Goal: Information Seeking & Learning: Learn about a topic

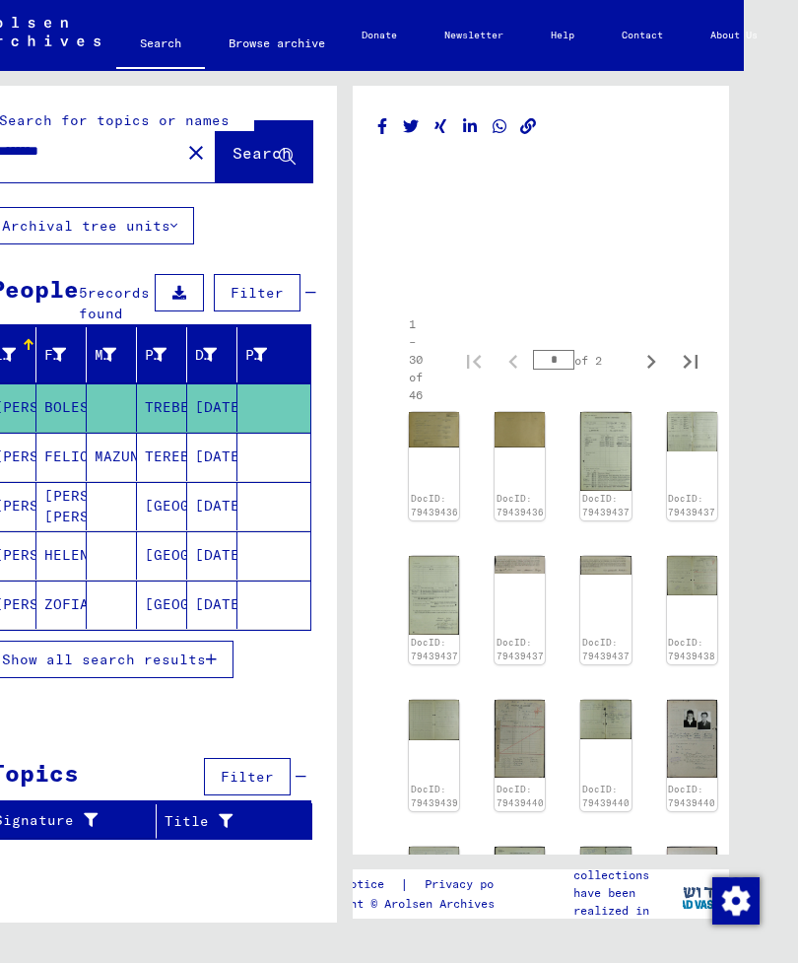
scroll to position [0, 51]
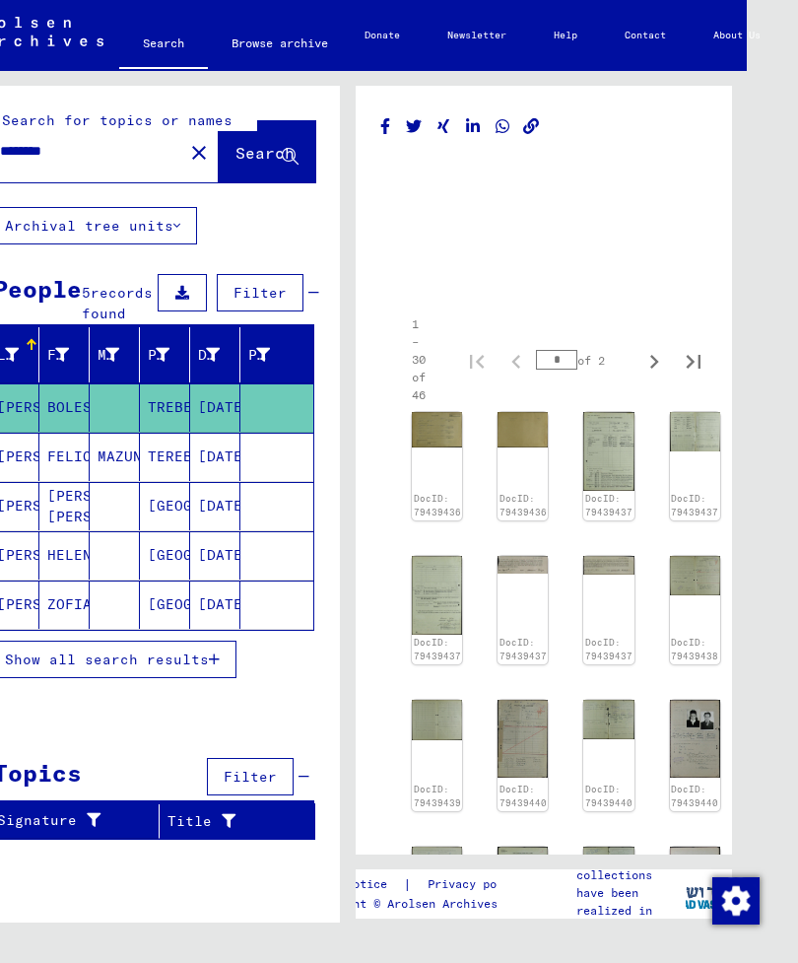
click at [431, 605] on img at bounding box center [437, 595] width 50 height 79
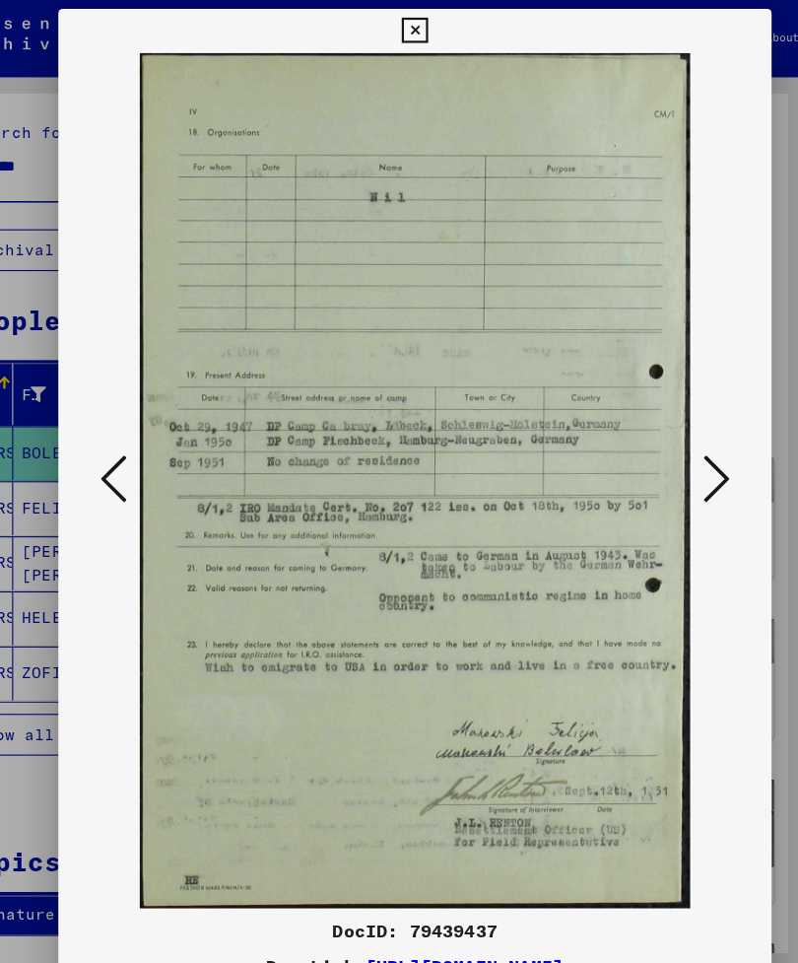
click at [657, 416] on icon at bounding box center [669, 430] width 24 height 47
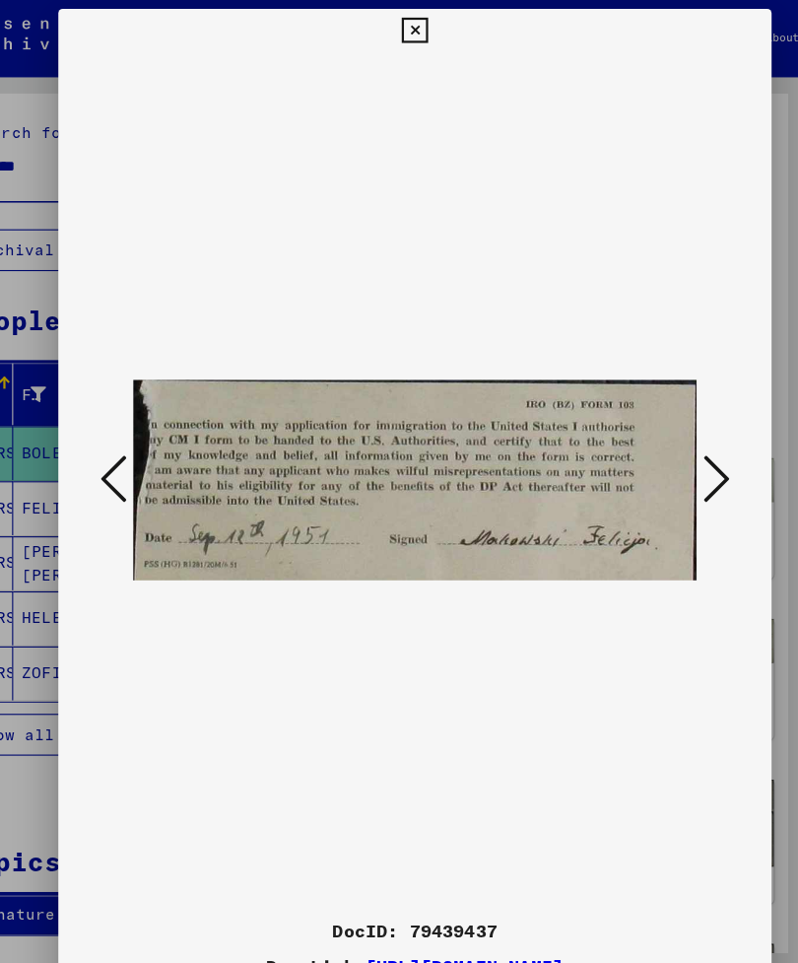
click at [654, 435] on button at bounding box center [669, 432] width 35 height 56
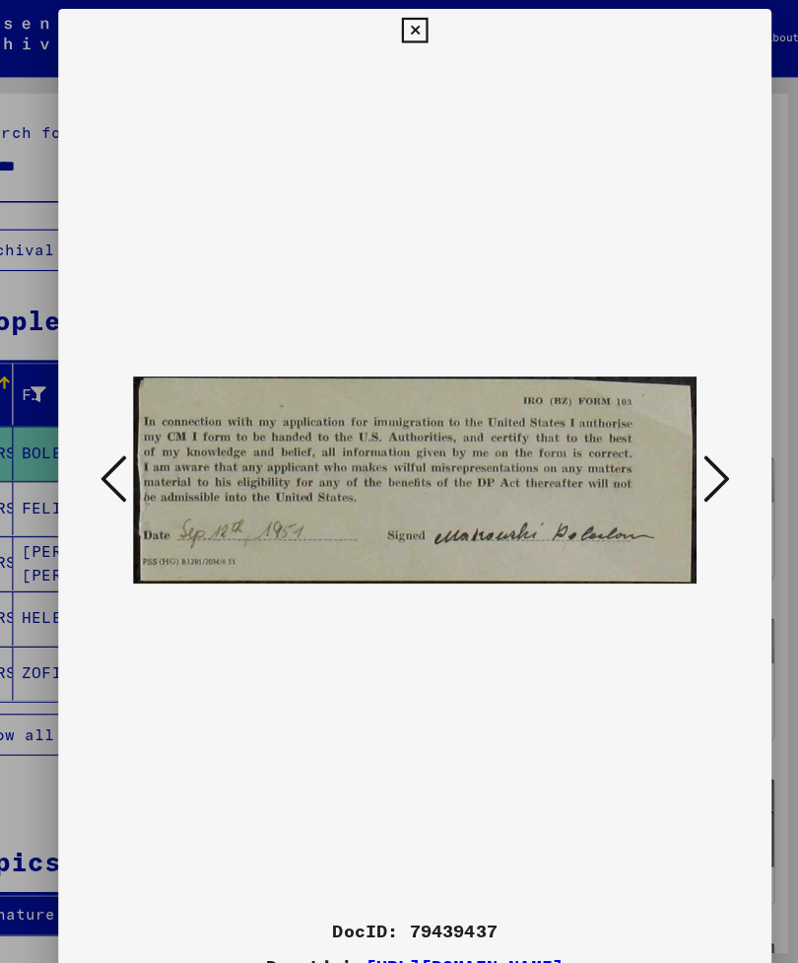
click at [657, 423] on button at bounding box center [669, 432] width 35 height 56
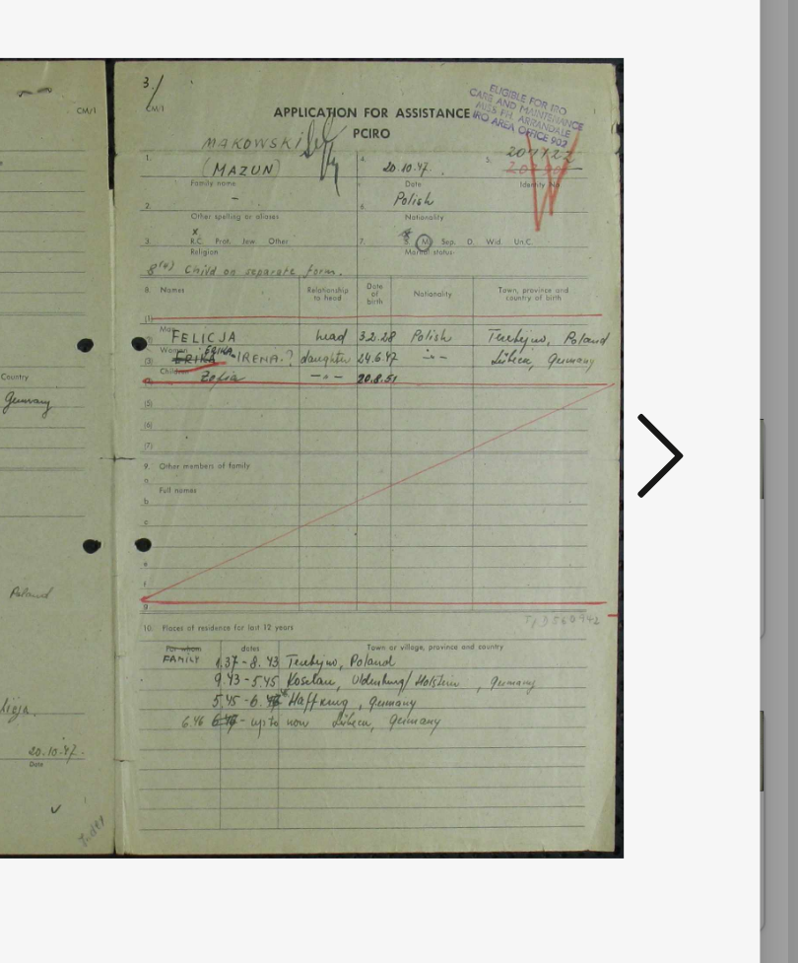
click at [657, 407] on icon at bounding box center [669, 430] width 24 height 47
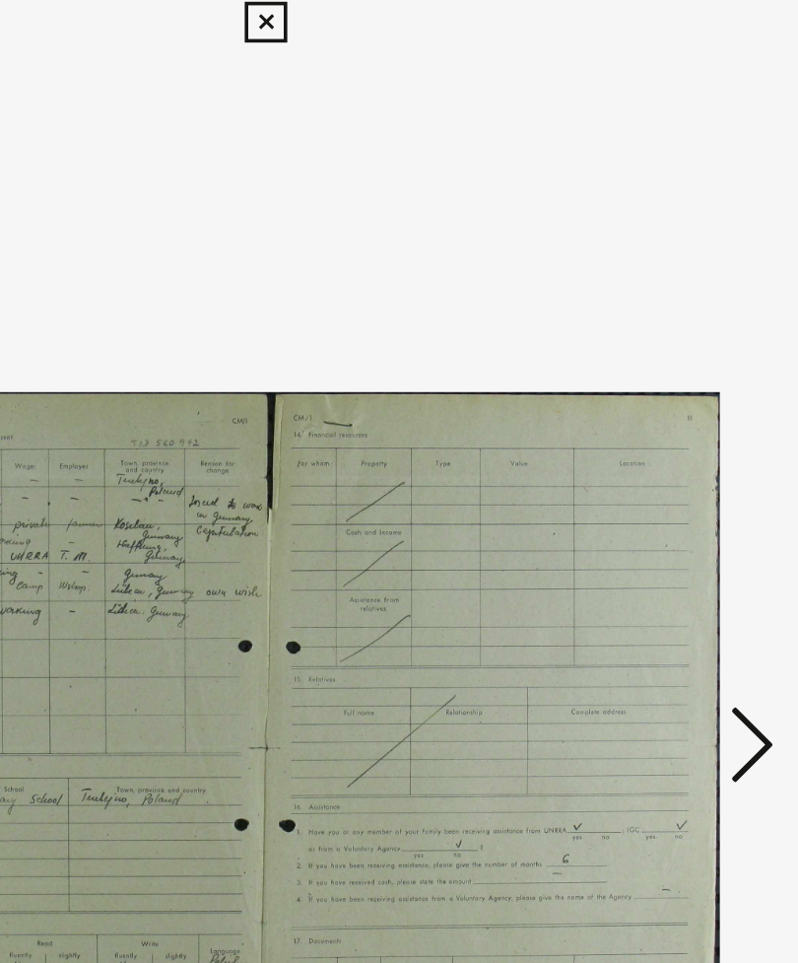
click at [657, 407] on icon at bounding box center [669, 430] width 24 height 47
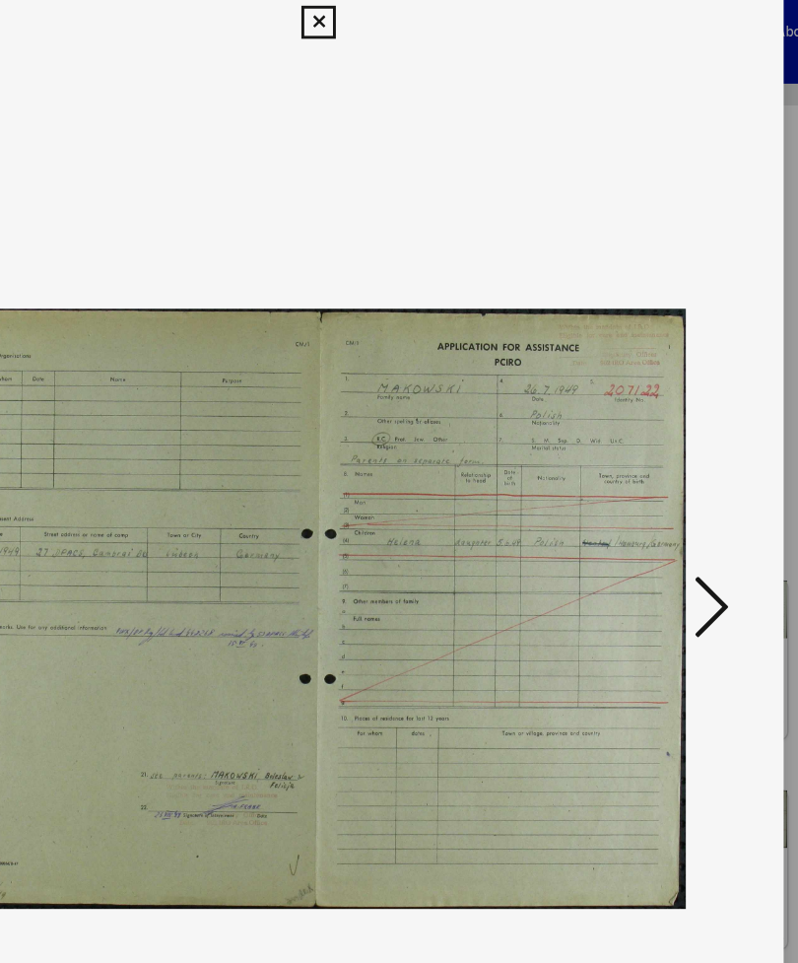
click at [657, 415] on icon at bounding box center [669, 430] width 24 height 47
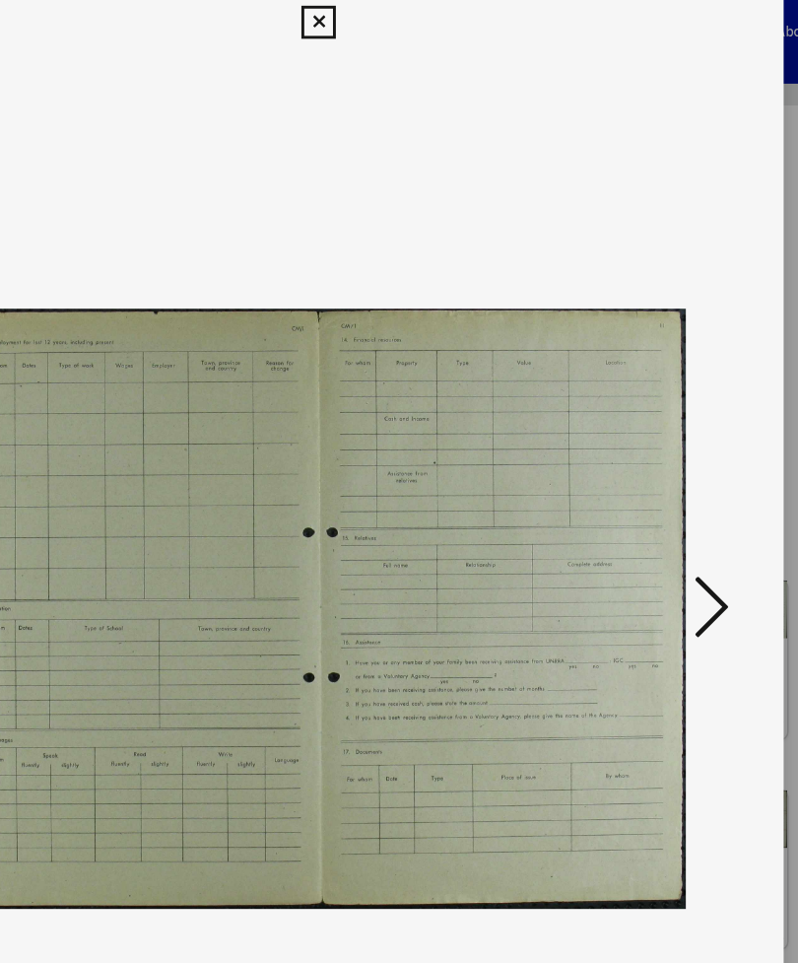
click at [657, 407] on icon at bounding box center [669, 430] width 24 height 47
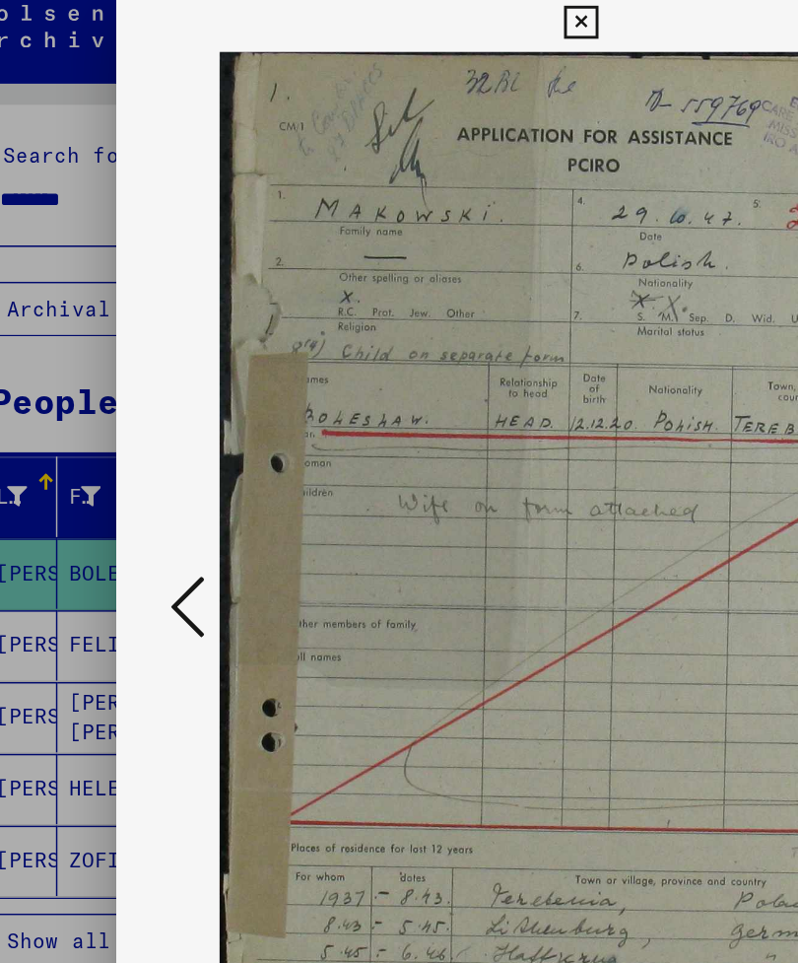
click at [123, 407] on icon at bounding box center [129, 430] width 24 height 47
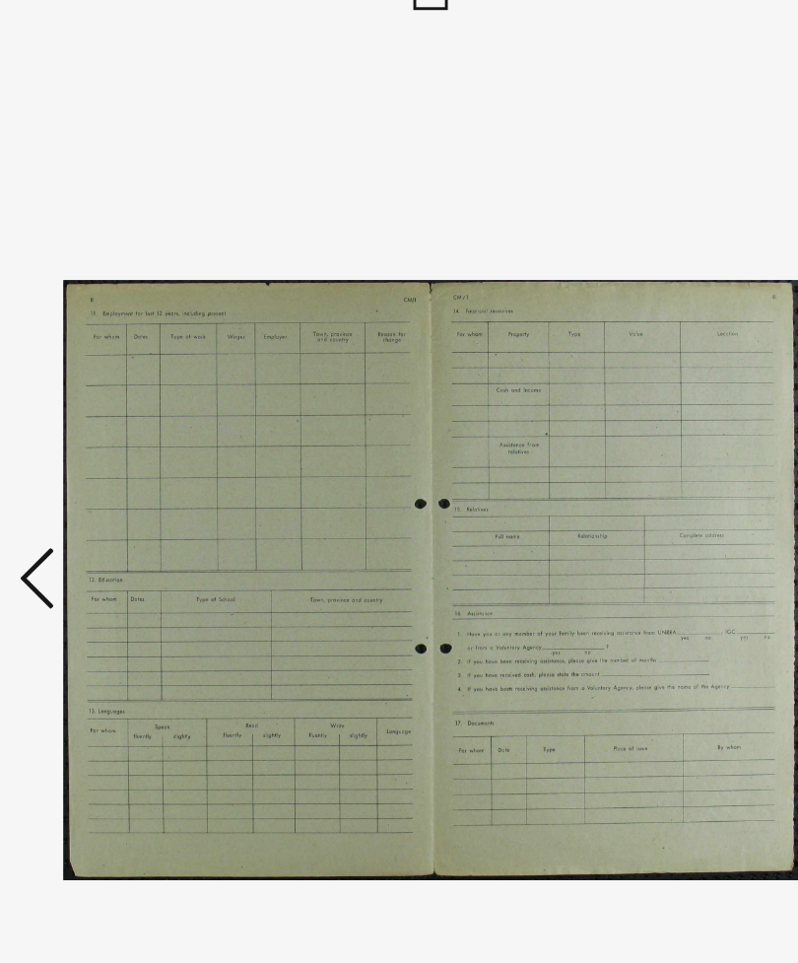
click at [117, 407] on icon at bounding box center [129, 430] width 24 height 47
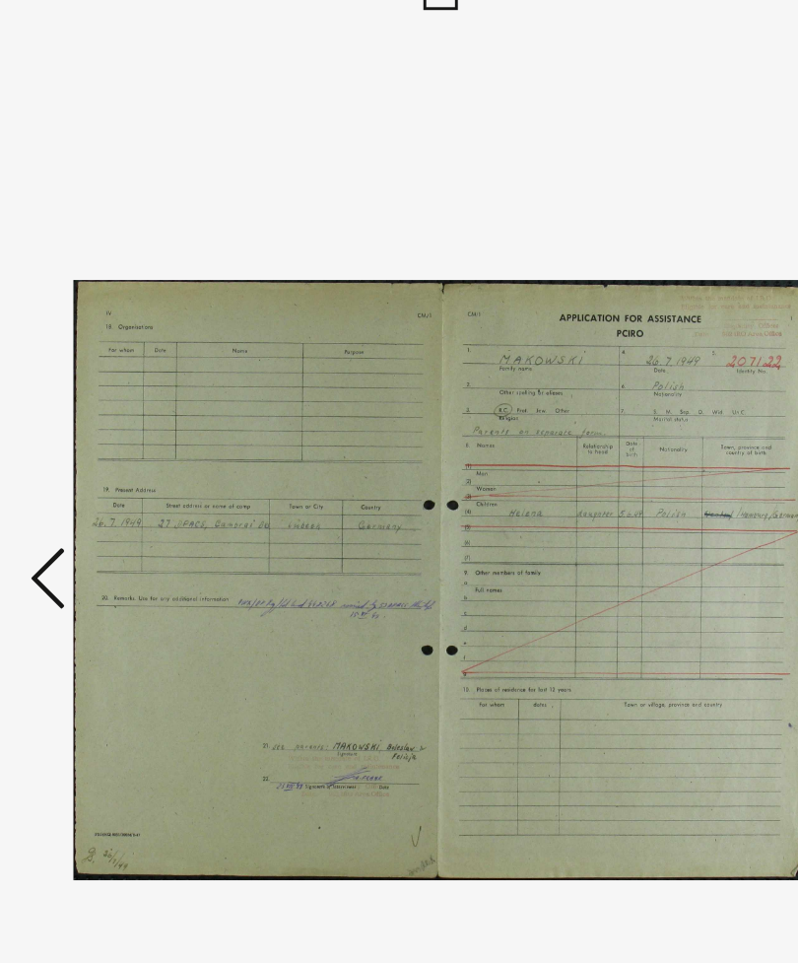
click at [117, 407] on icon at bounding box center [129, 430] width 24 height 47
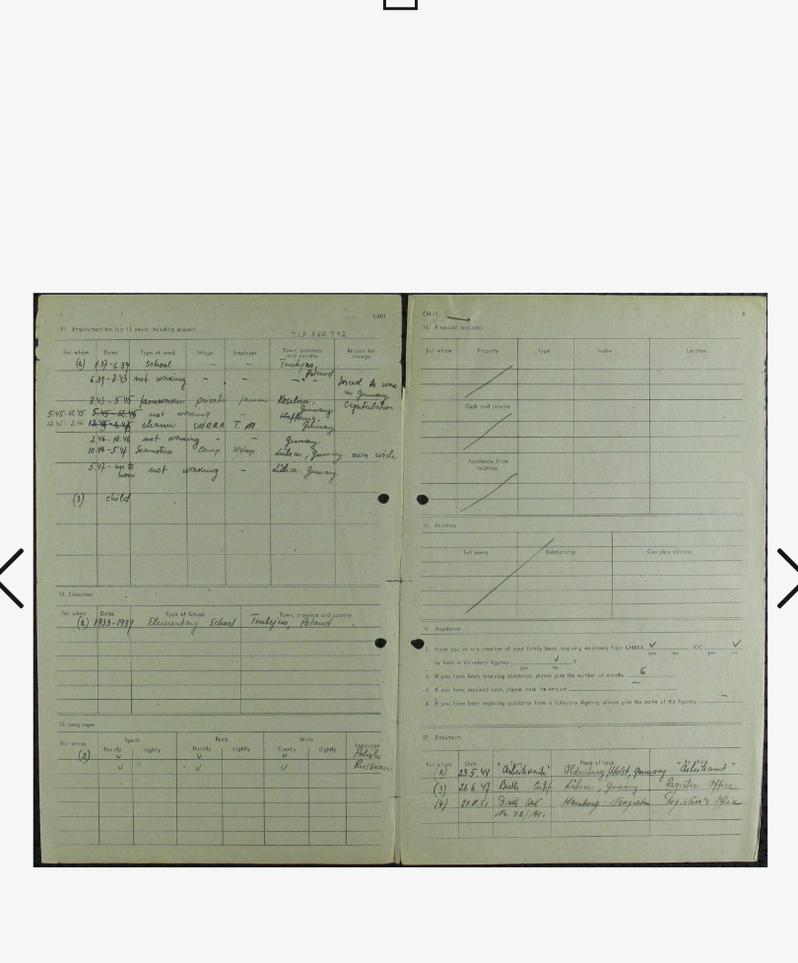
click at [117, 407] on icon at bounding box center [129, 430] width 24 height 47
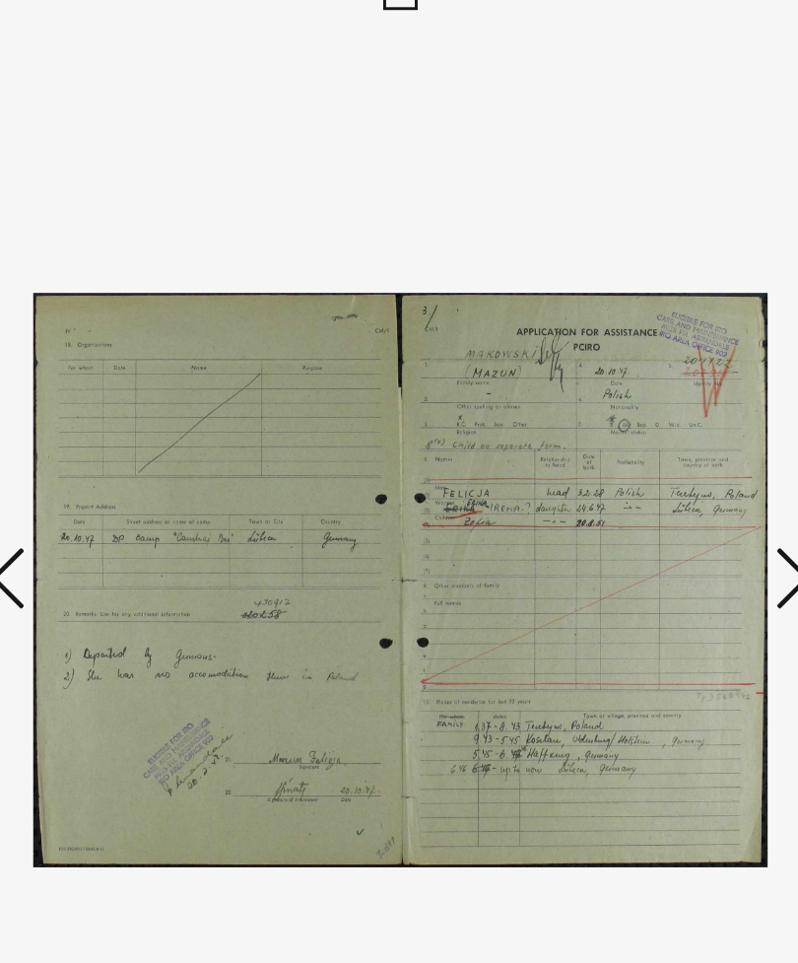
click at [117, 407] on icon at bounding box center [129, 430] width 24 height 47
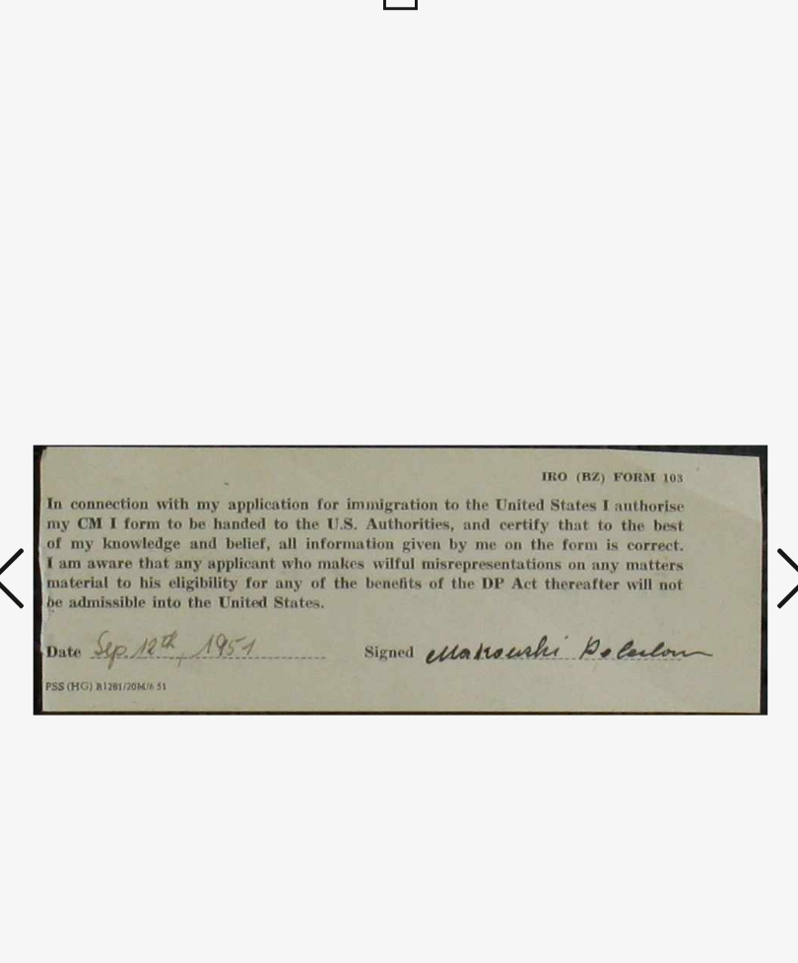
click at [657, 407] on icon at bounding box center [669, 430] width 24 height 47
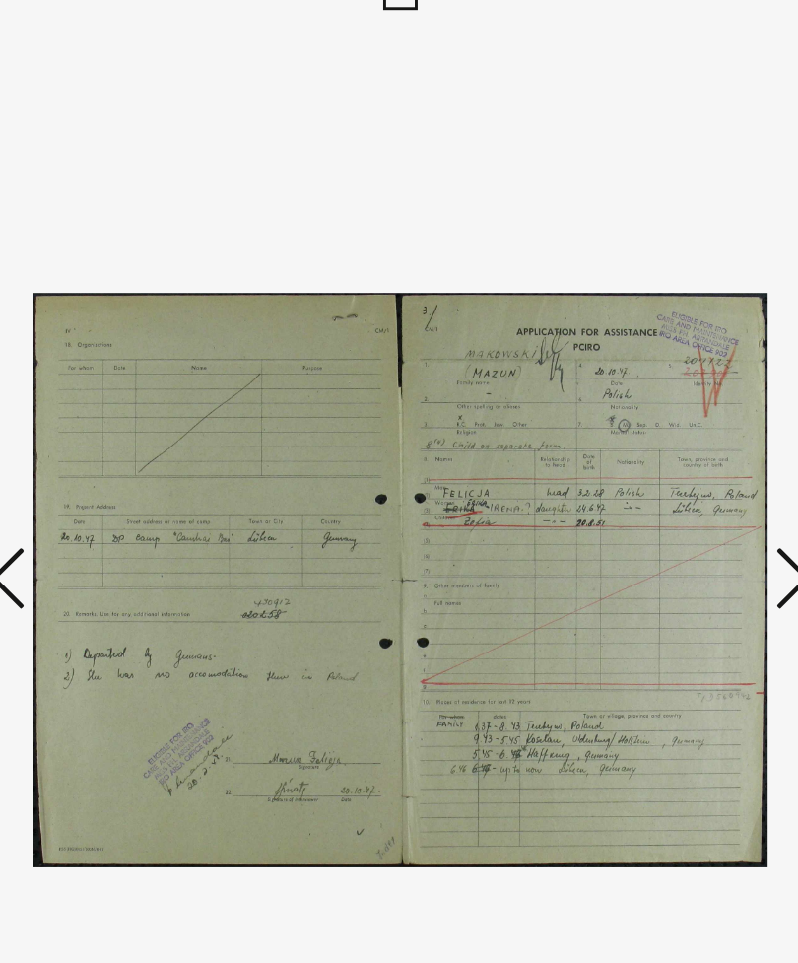
click at [657, 407] on icon at bounding box center [669, 430] width 24 height 47
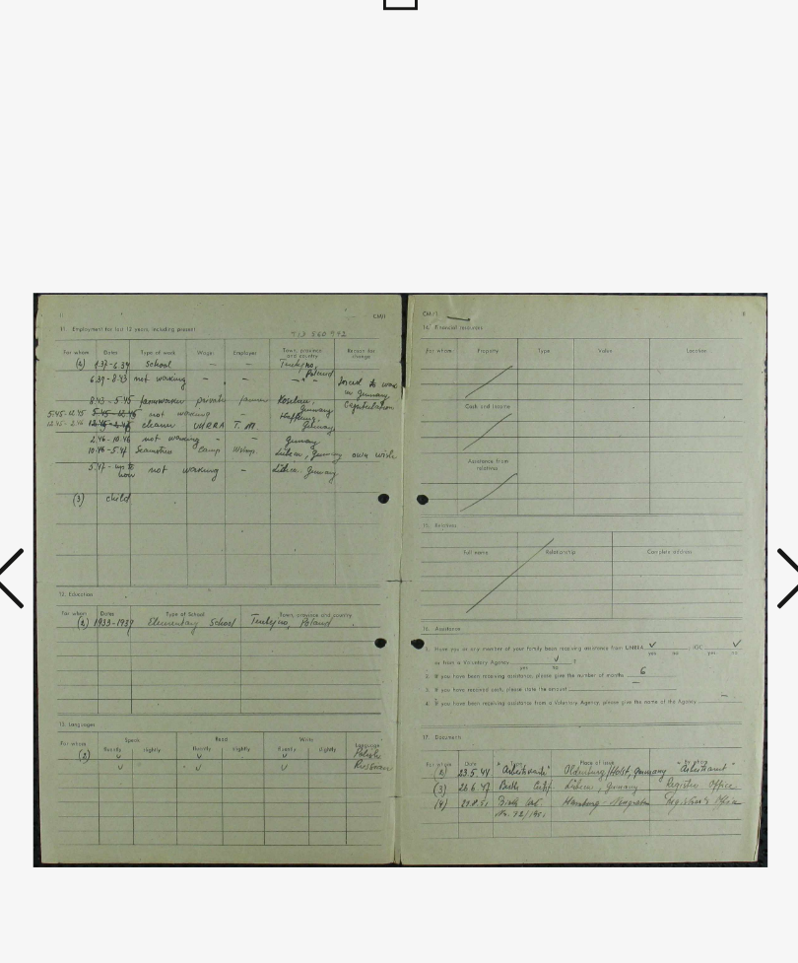
click at [657, 407] on icon at bounding box center [669, 430] width 24 height 47
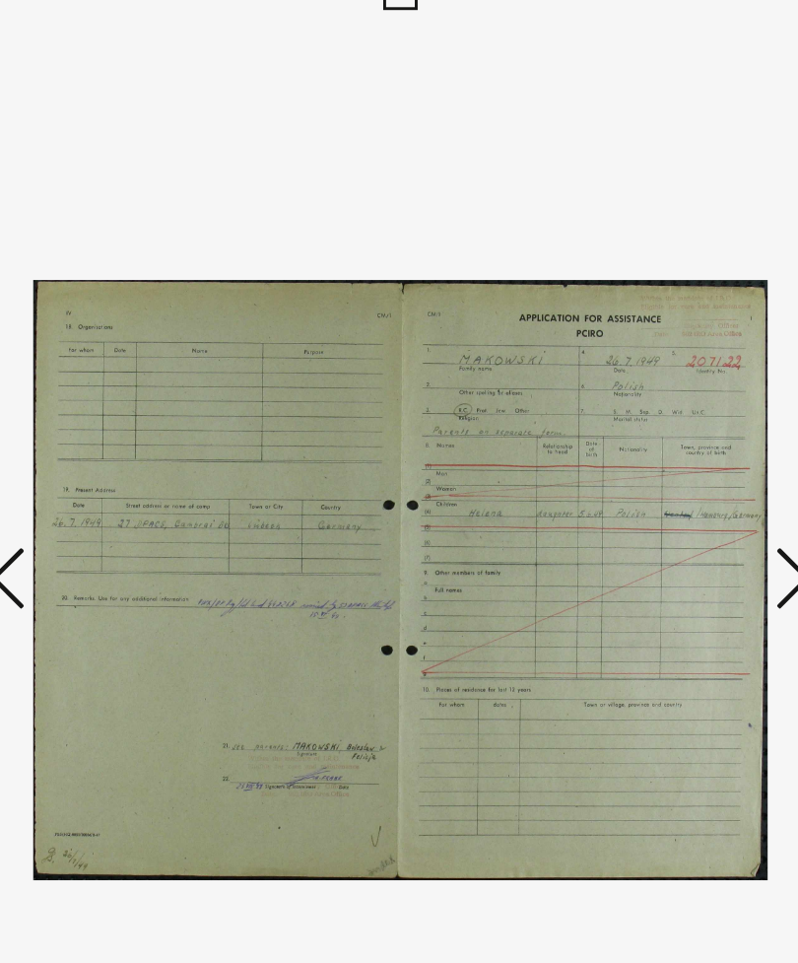
click at [657, 407] on icon at bounding box center [669, 430] width 24 height 47
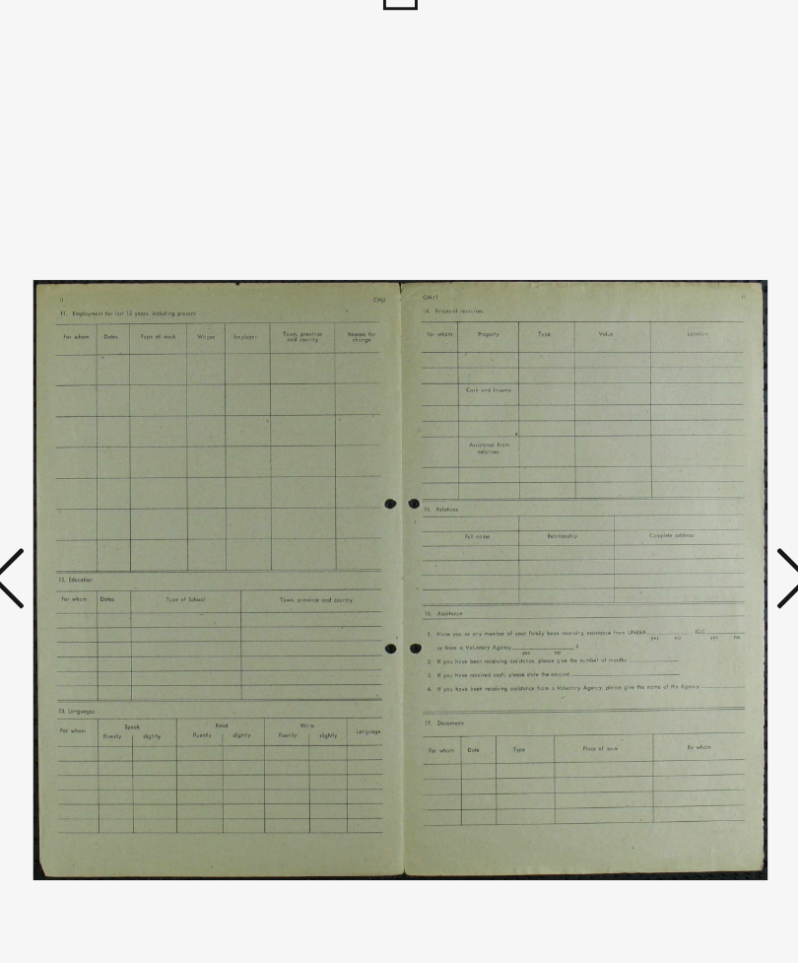
click at [657, 407] on icon at bounding box center [669, 430] width 24 height 47
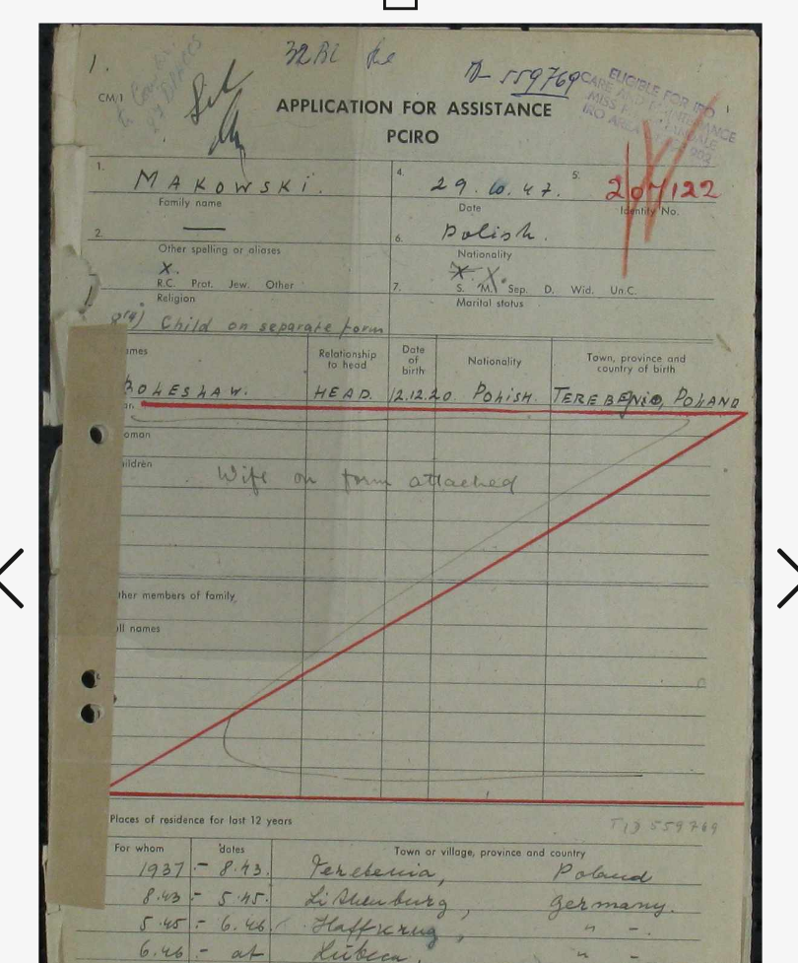
click at [657, 407] on icon at bounding box center [669, 430] width 24 height 47
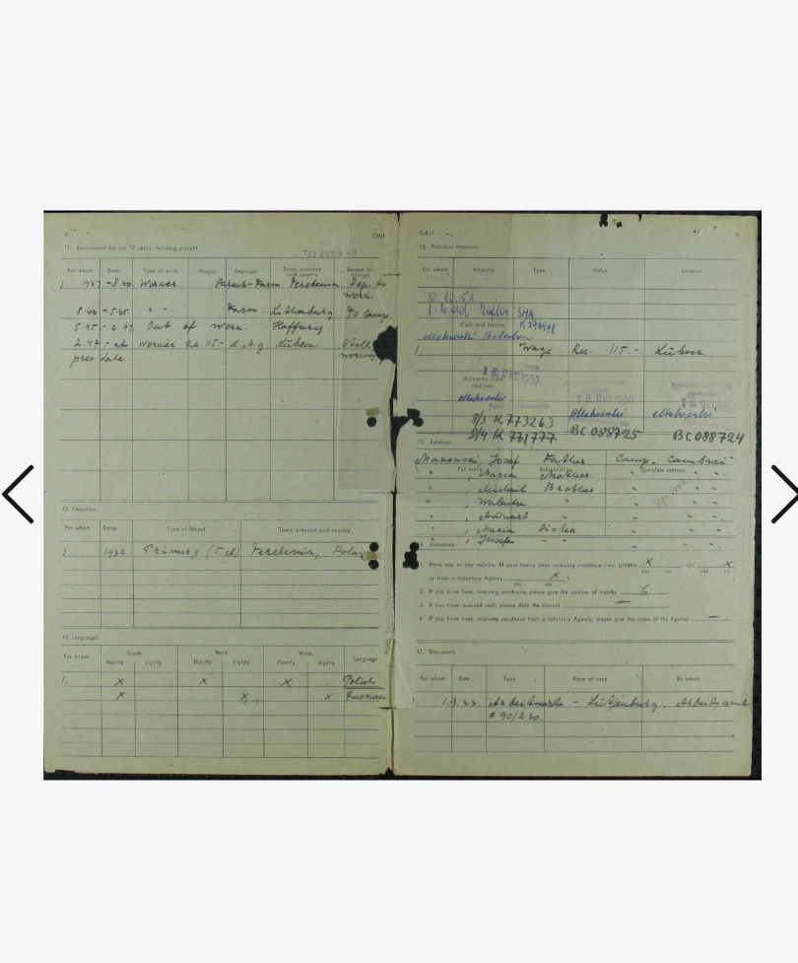
click at [657, 407] on icon at bounding box center [669, 430] width 24 height 47
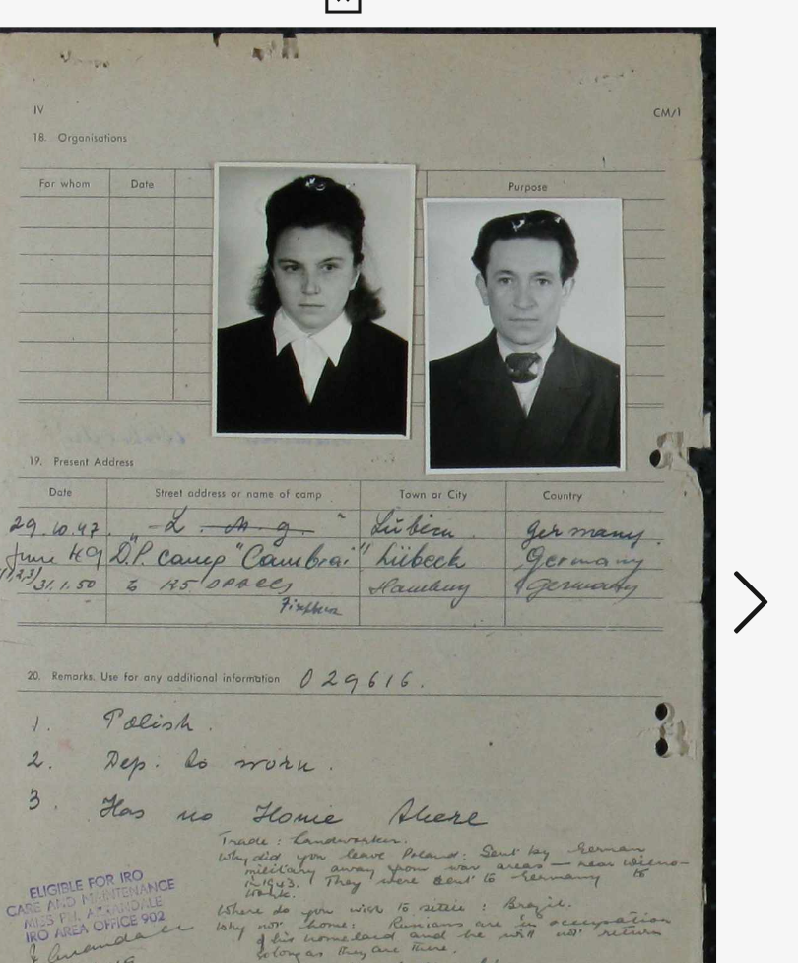
click at [657, 407] on icon at bounding box center [669, 430] width 24 height 47
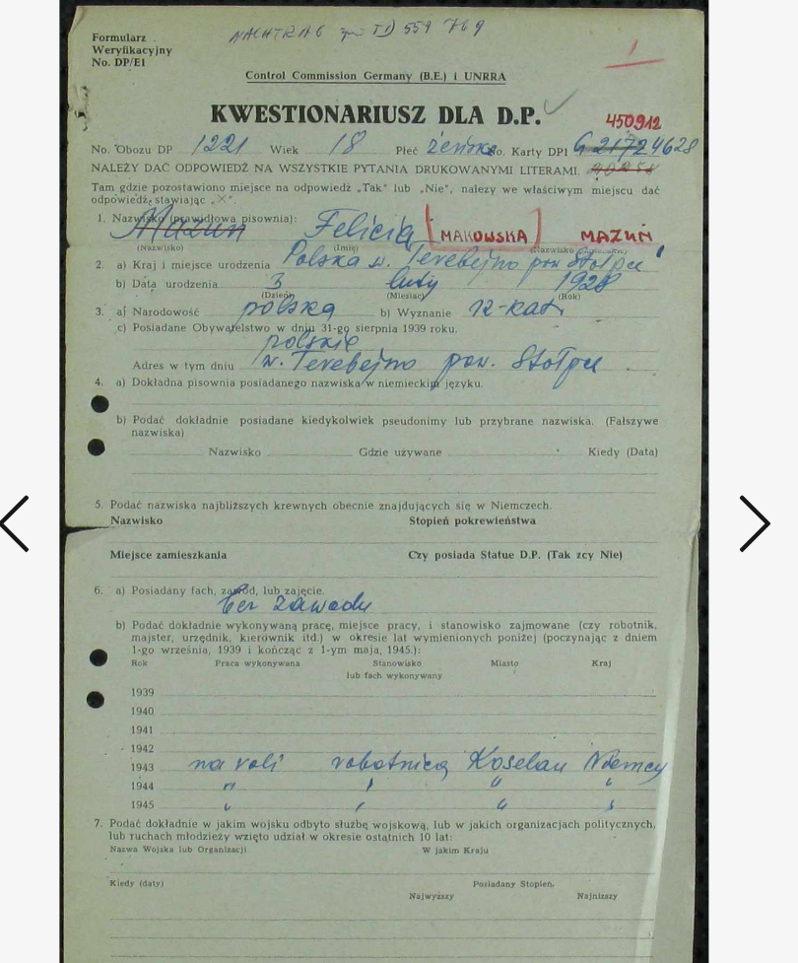
click at [657, 407] on icon at bounding box center [669, 430] width 24 height 47
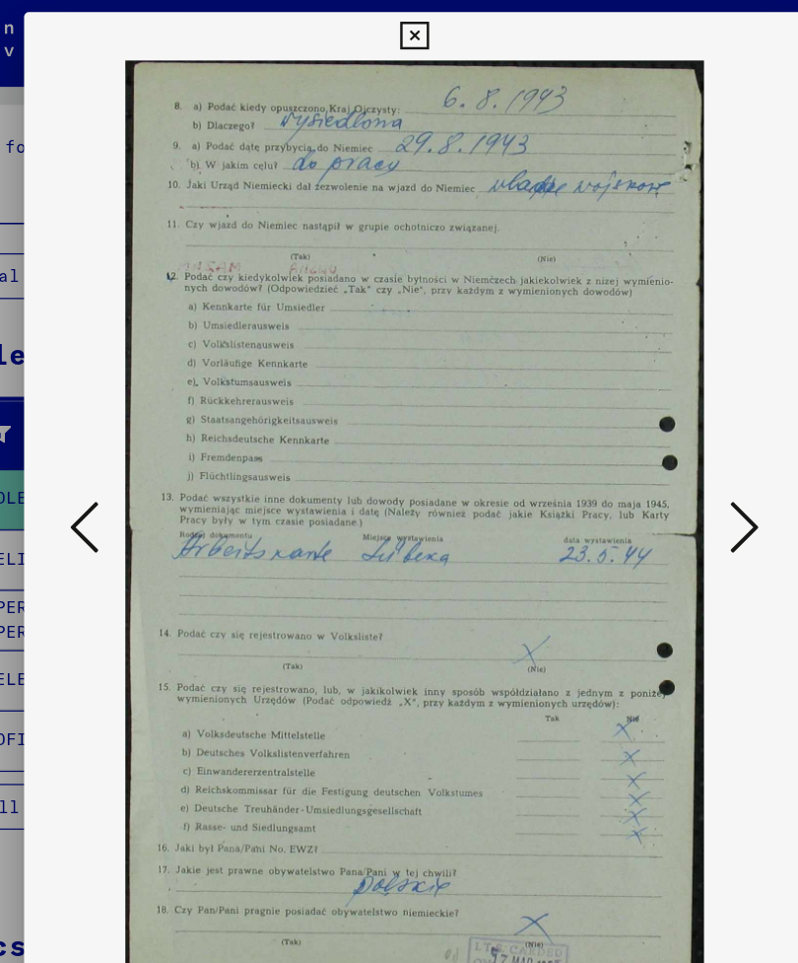
click at [657, 419] on icon at bounding box center [669, 430] width 24 height 47
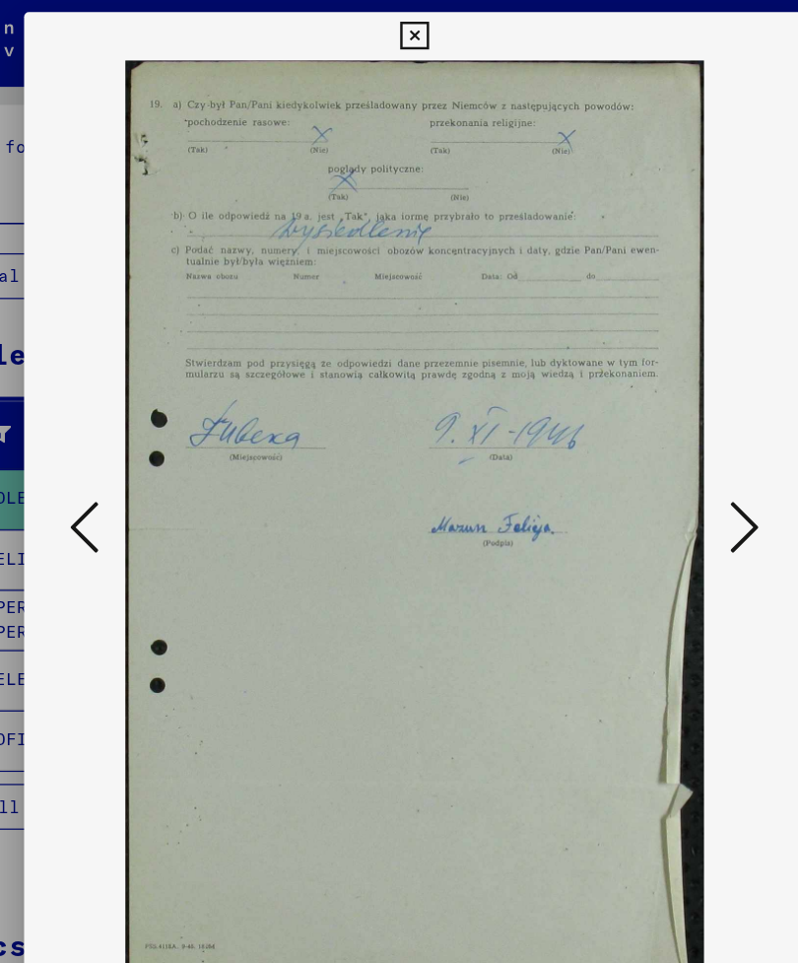
click at [657, 418] on icon at bounding box center [669, 430] width 24 height 47
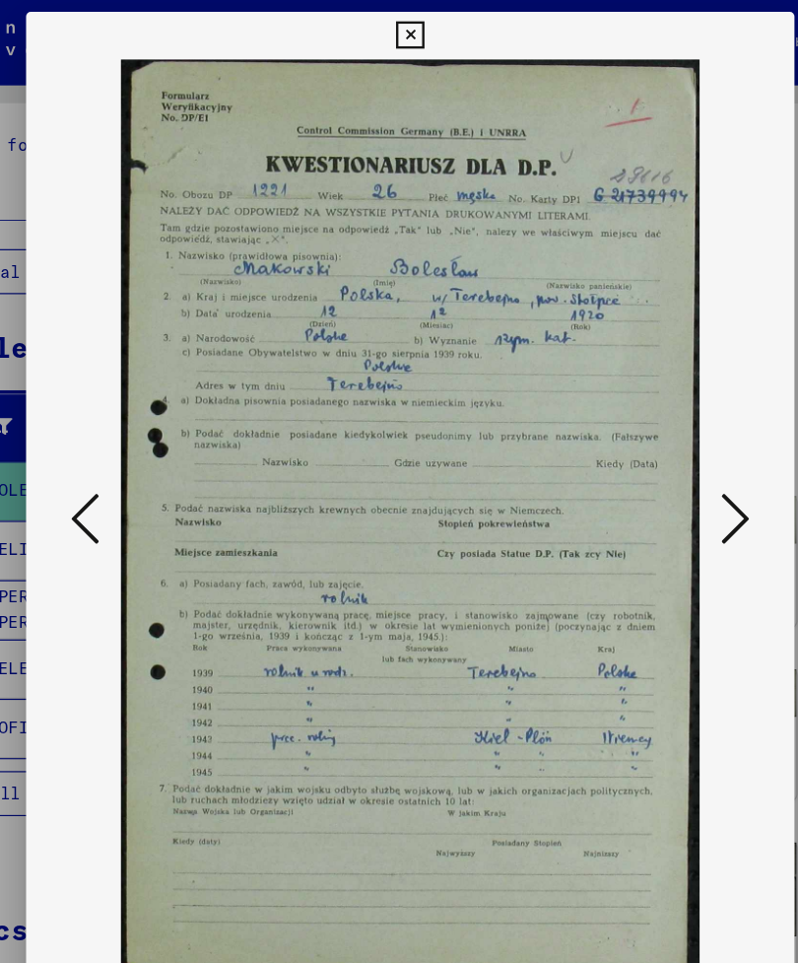
click at [657, 425] on icon at bounding box center [669, 430] width 24 height 47
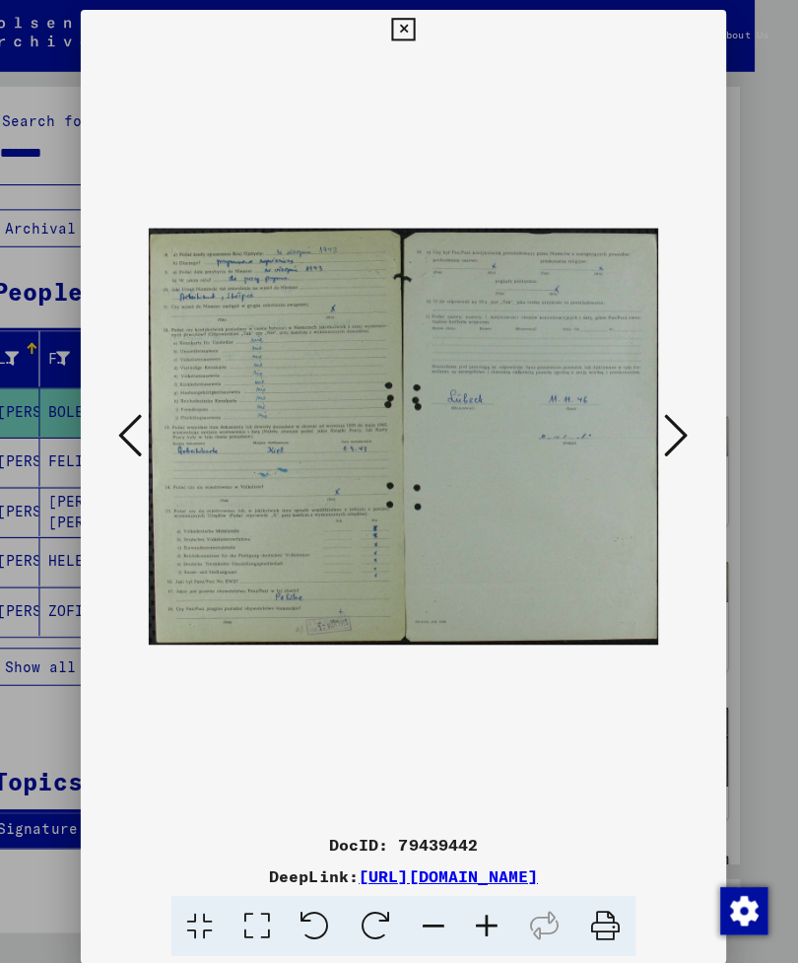
click at [677, 424] on icon at bounding box center [669, 430] width 24 height 47
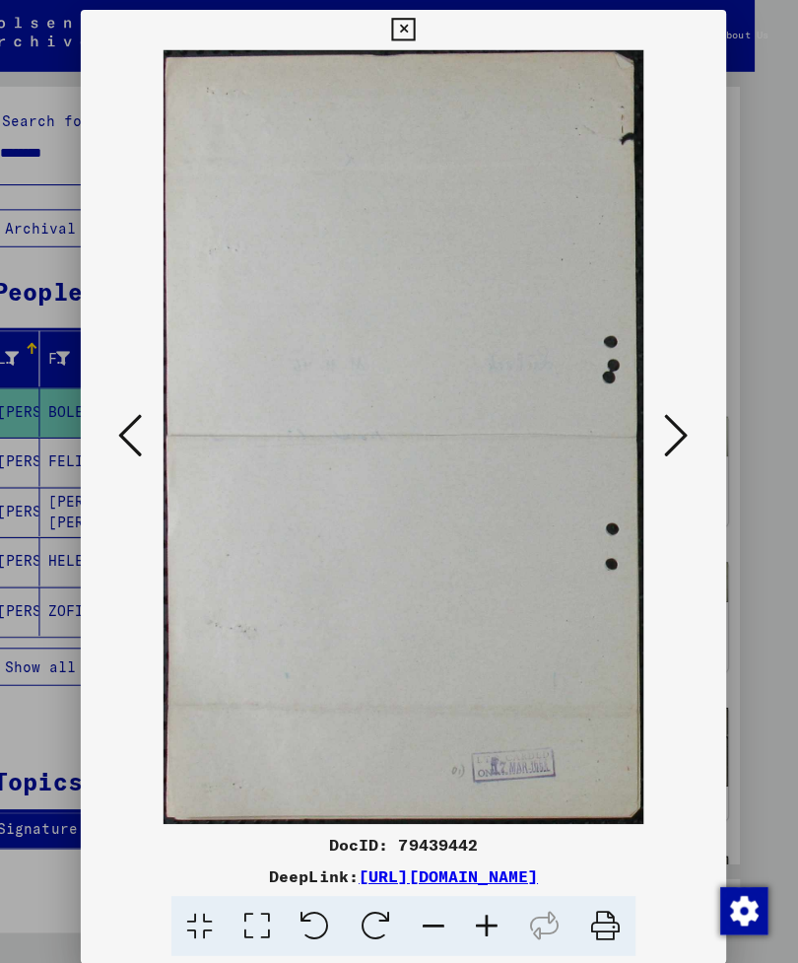
click at [671, 429] on icon at bounding box center [669, 430] width 24 height 47
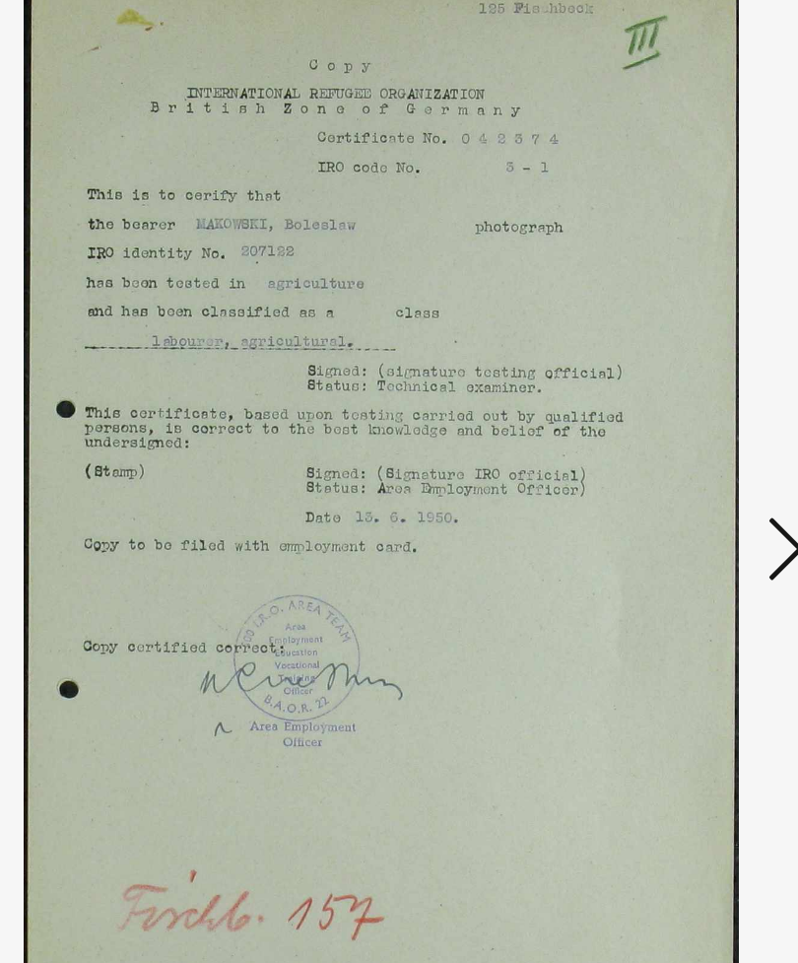
click at [657, 407] on icon at bounding box center [669, 430] width 24 height 47
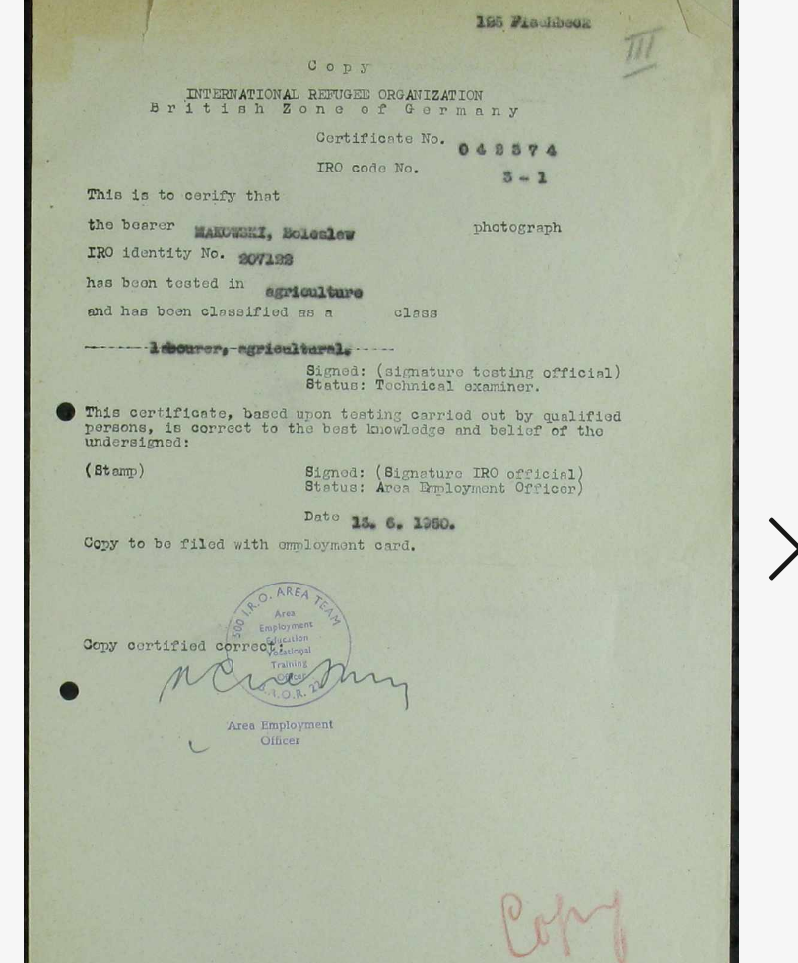
click at [657, 407] on icon at bounding box center [669, 430] width 24 height 47
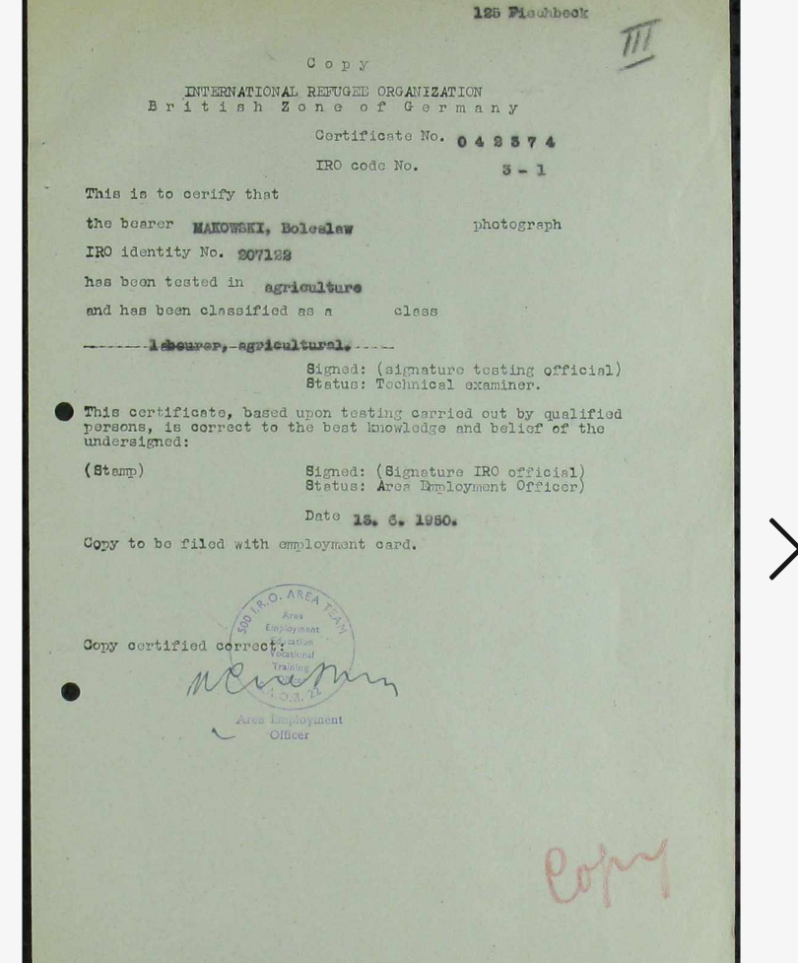
click at [657, 407] on icon at bounding box center [669, 430] width 24 height 47
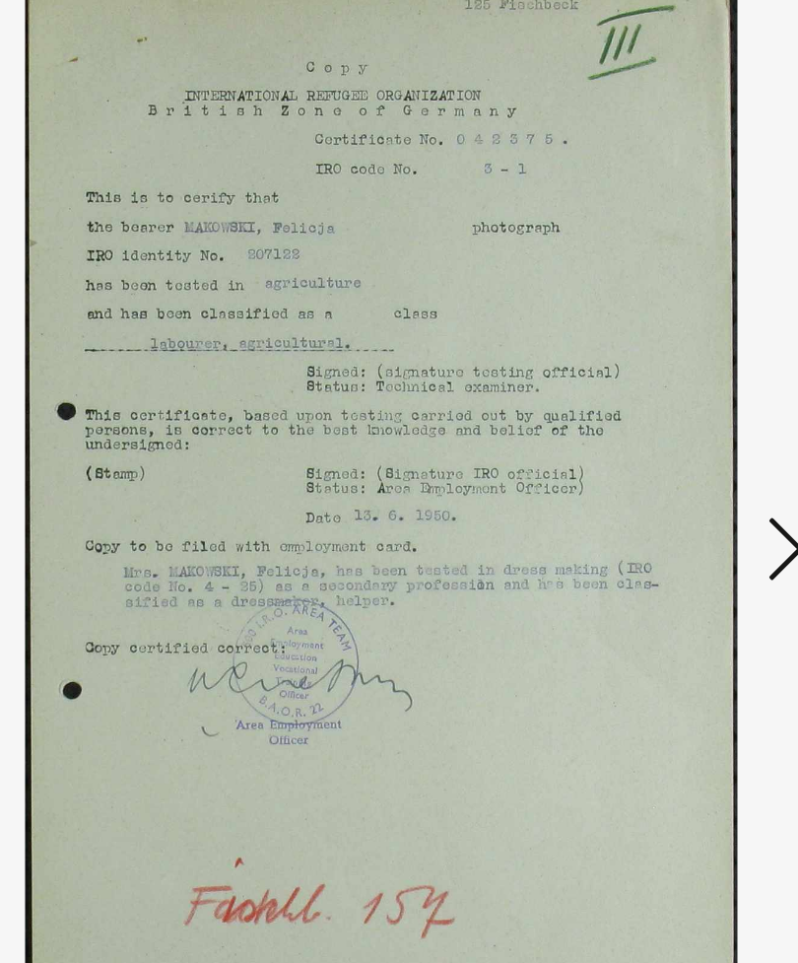
click at [657, 407] on icon at bounding box center [669, 430] width 24 height 47
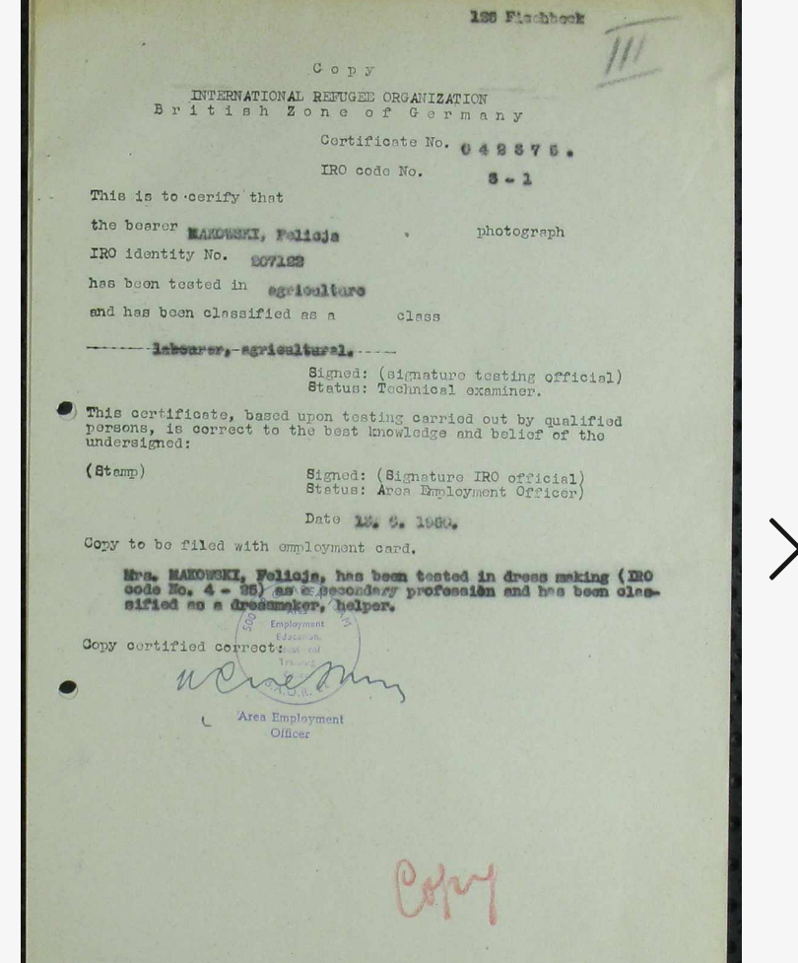
click at [657, 407] on icon at bounding box center [669, 430] width 24 height 47
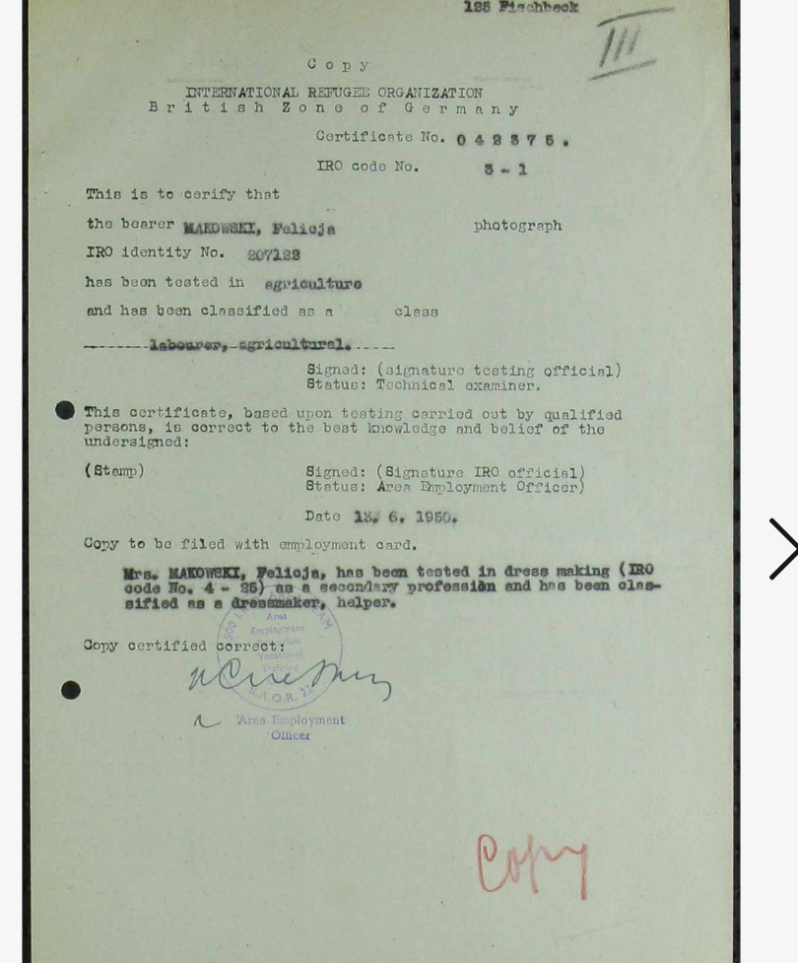
click at [657, 407] on icon at bounding box center [669, 430] width 24 height 47
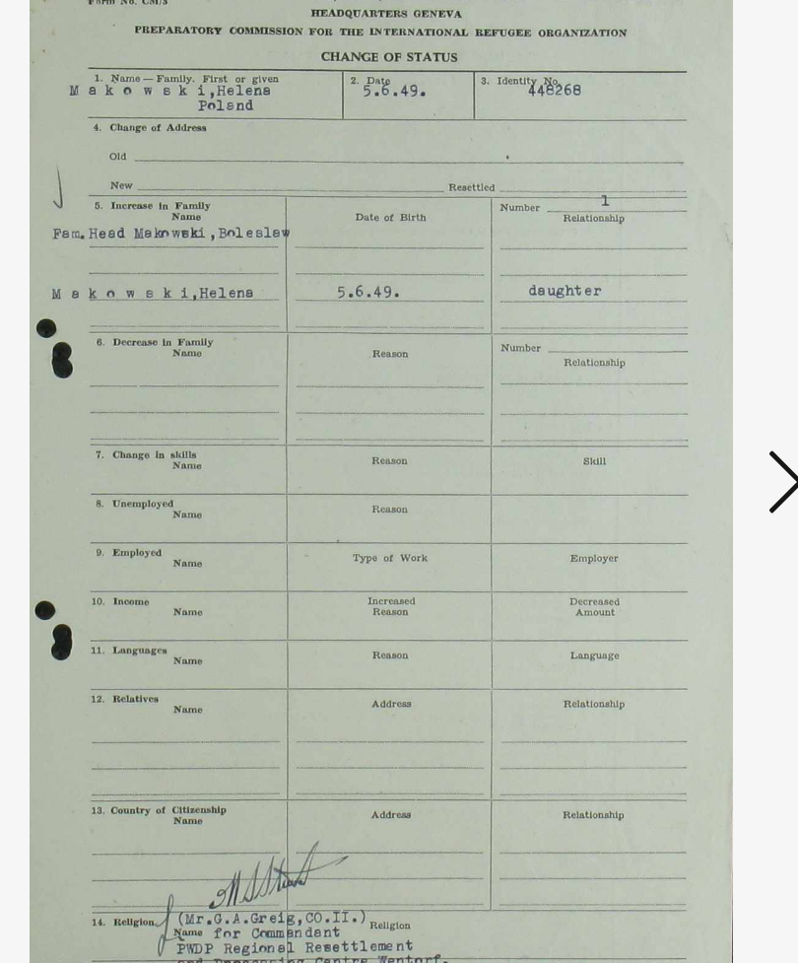
click at [657, 407] on icon at bounding box center [669, 430] width 24 height 47
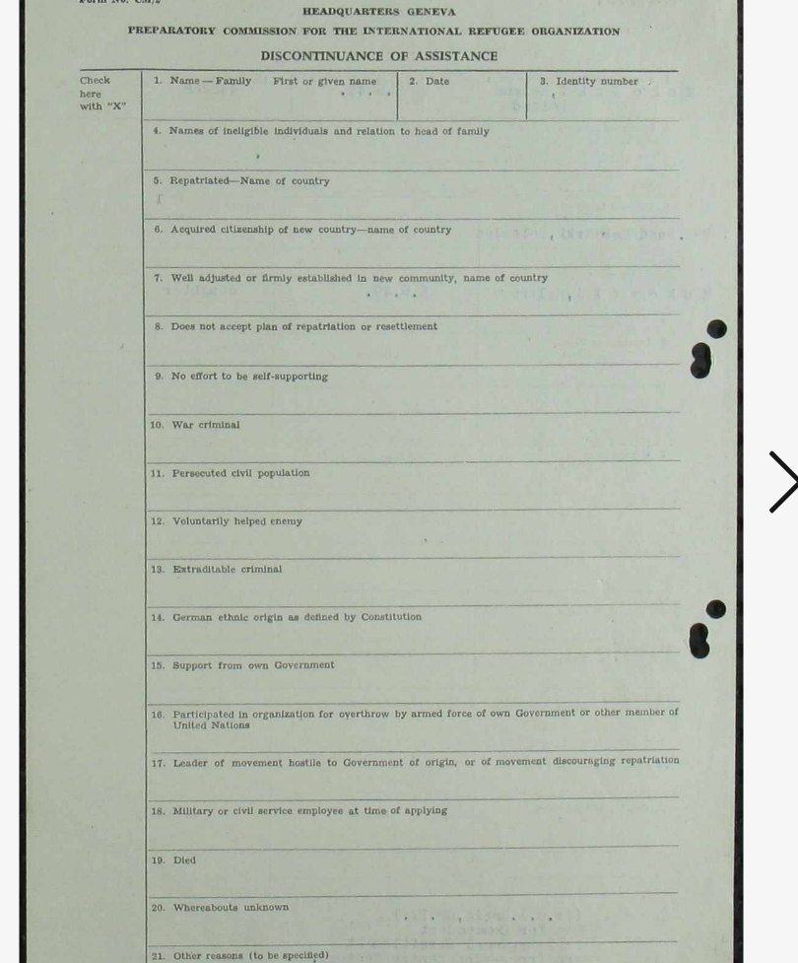
click at [657, 407] on icon at bounding box center [669, 430] width 24 height 47
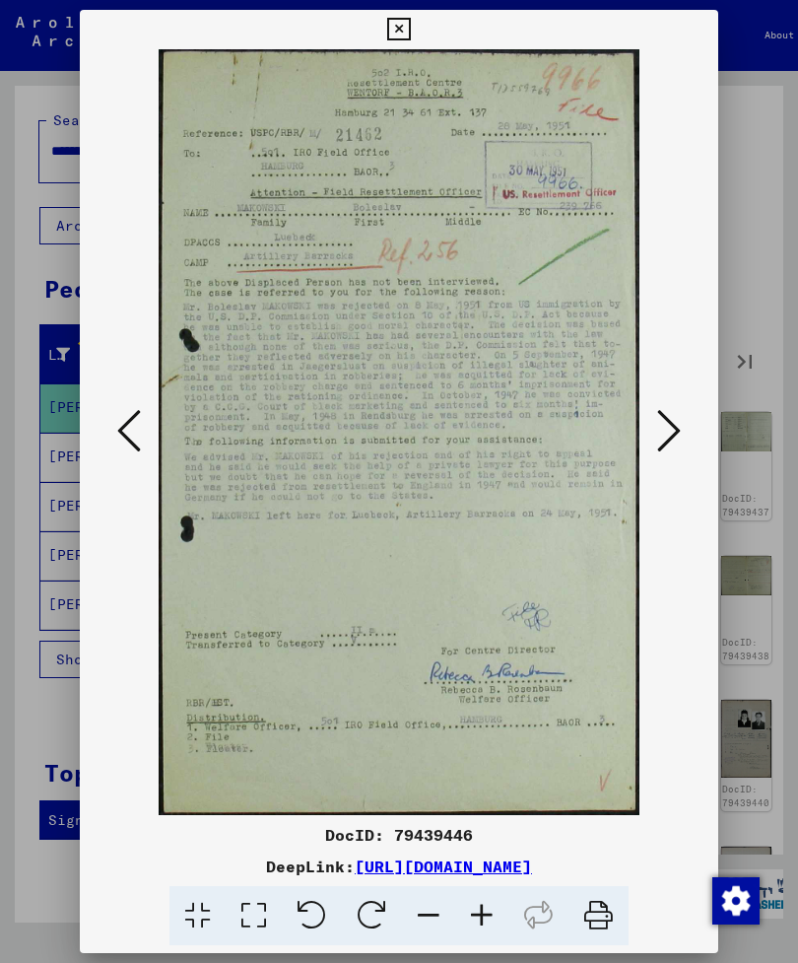
scroll to position [0, 0]
click at [668, 422] on icon at bounding box center [669, 430] width 24 height 47
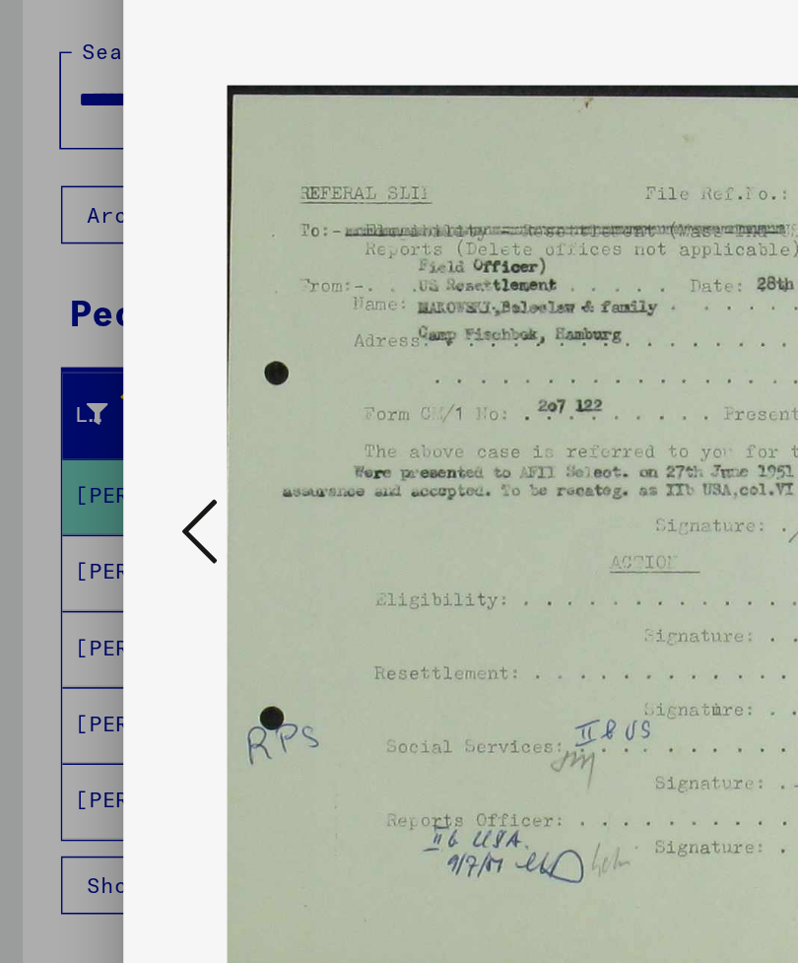
click at [130, 407] on icon at bounding box center [129, 430] width 24 height 47
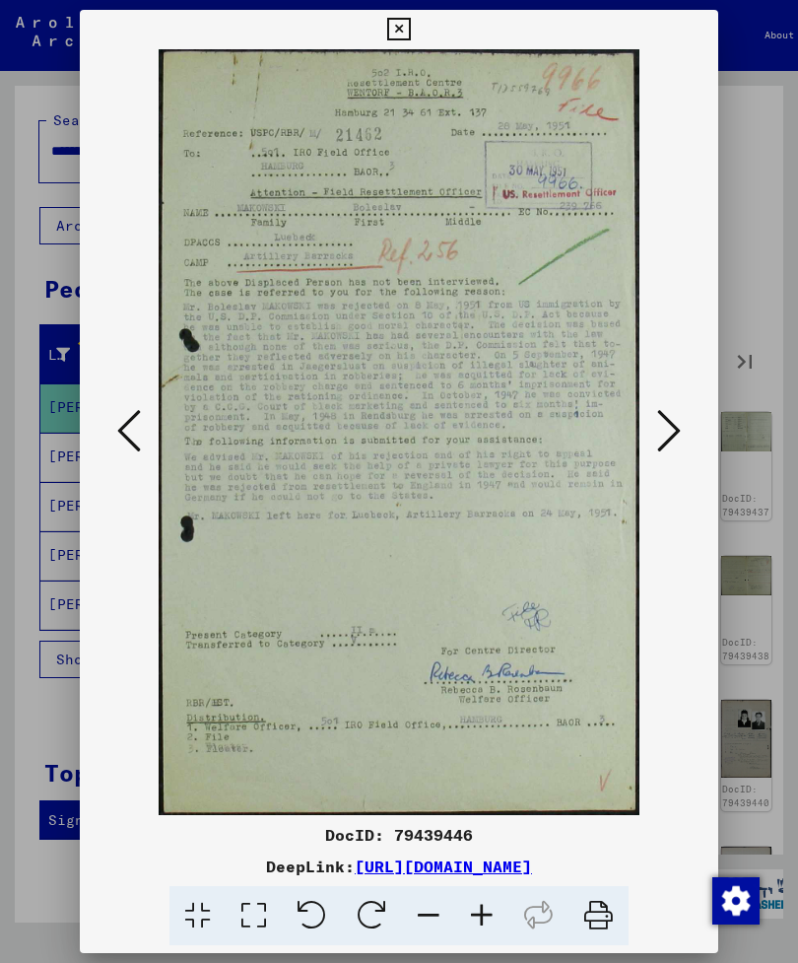
click at [666, 428] on icon at bounding box center [669, 430] width 24 height 47
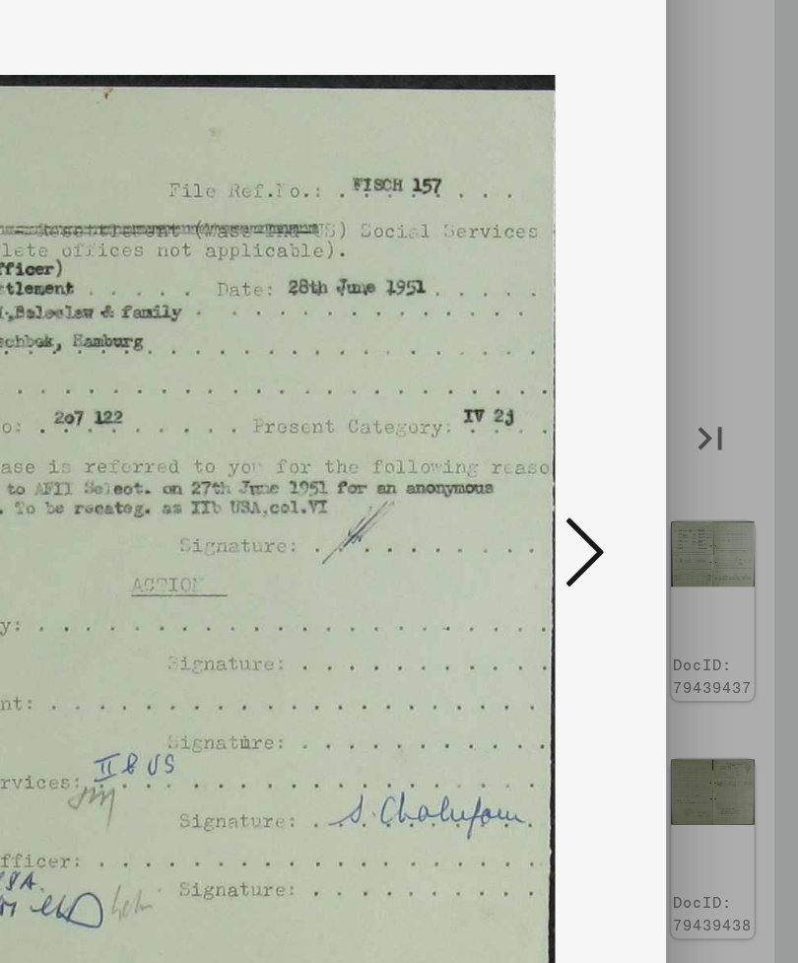
click at [657, 407] on icon at bounding box center [669, 430] width 24 height 47
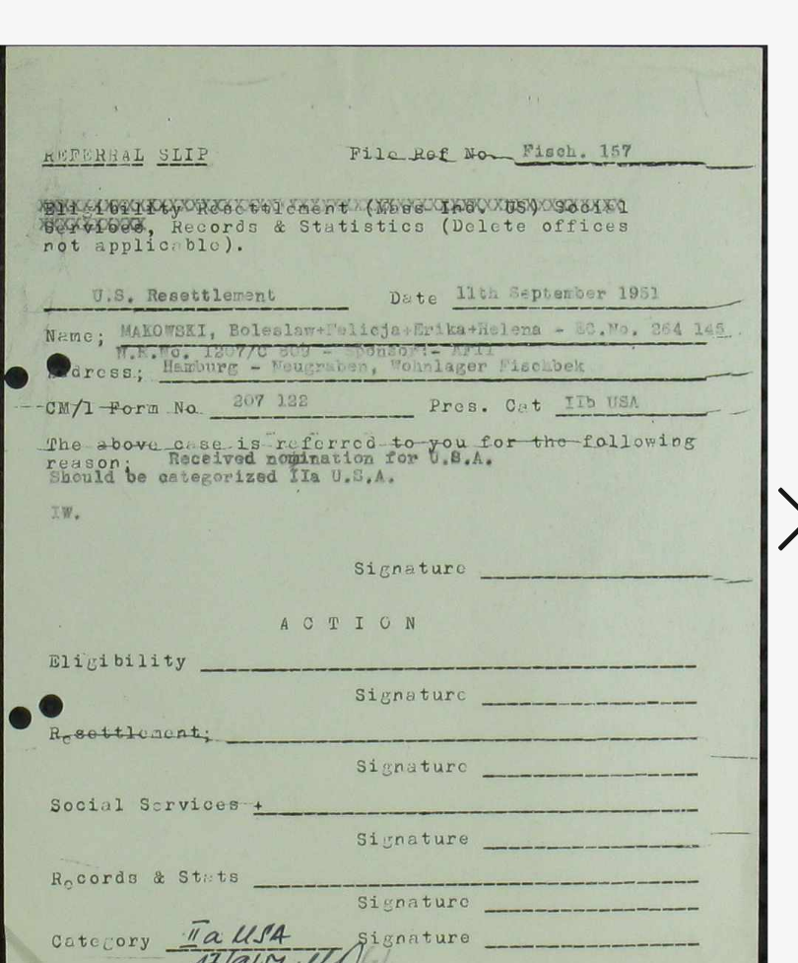
click at [657, 407] on icon at bounding box center [669, 430] width 24 height 47
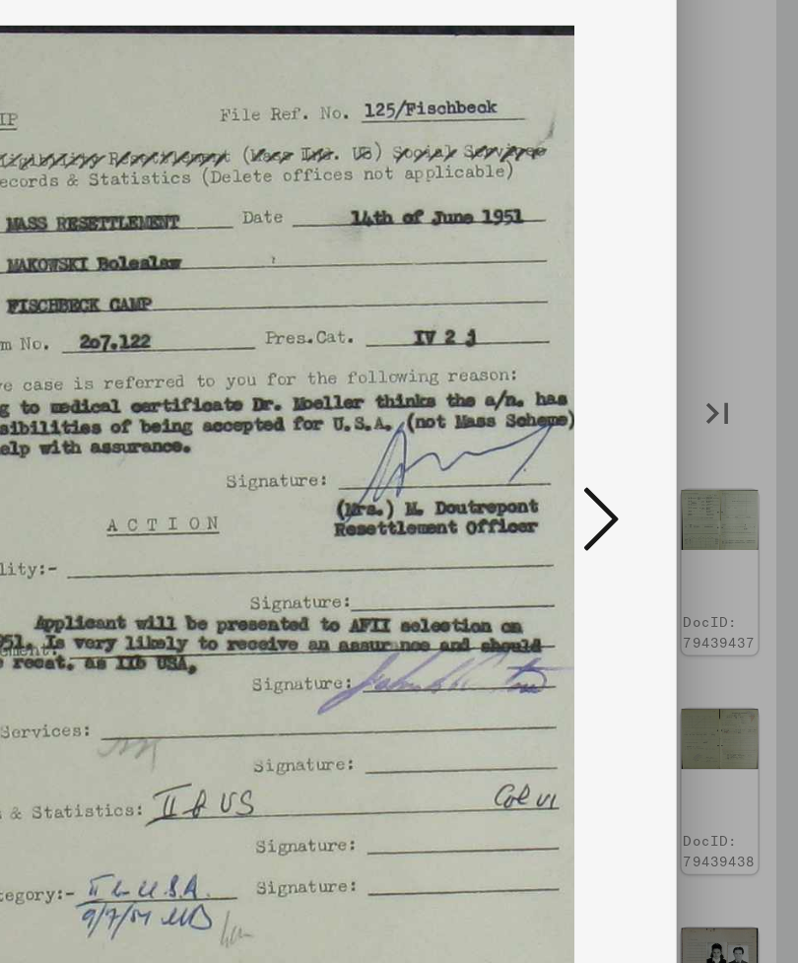
click at [652, 404] on button at bounding box center [669, 432] width 35 height 56
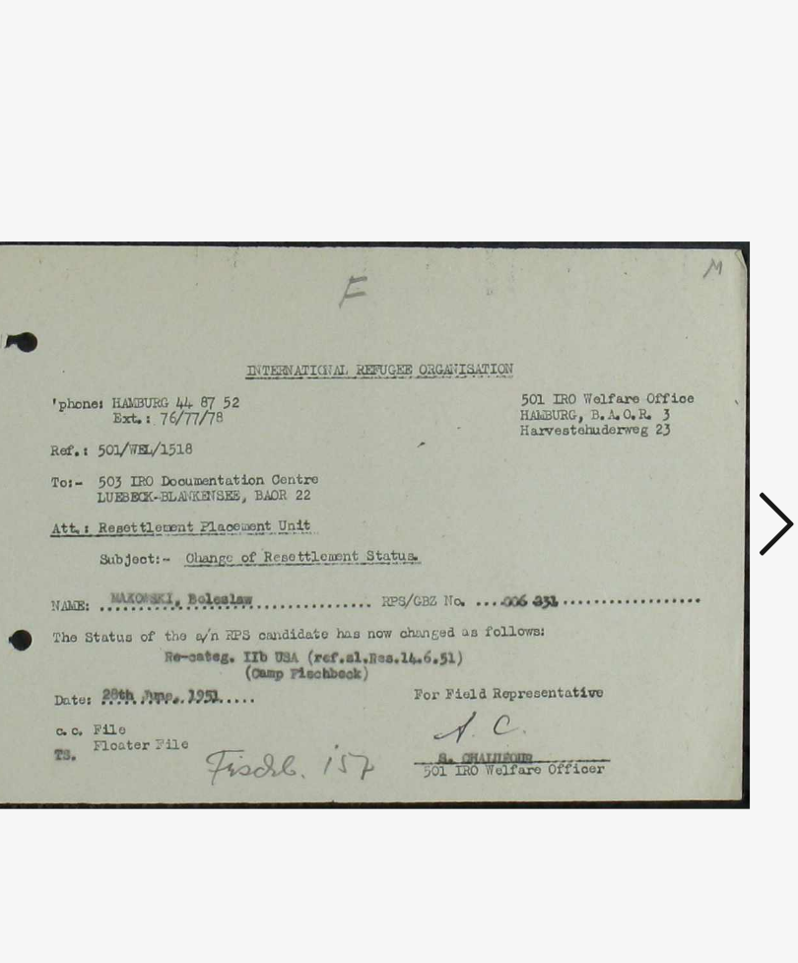
click at [657, 407] on icon at bounding box center [669, 430] width 24 height 47
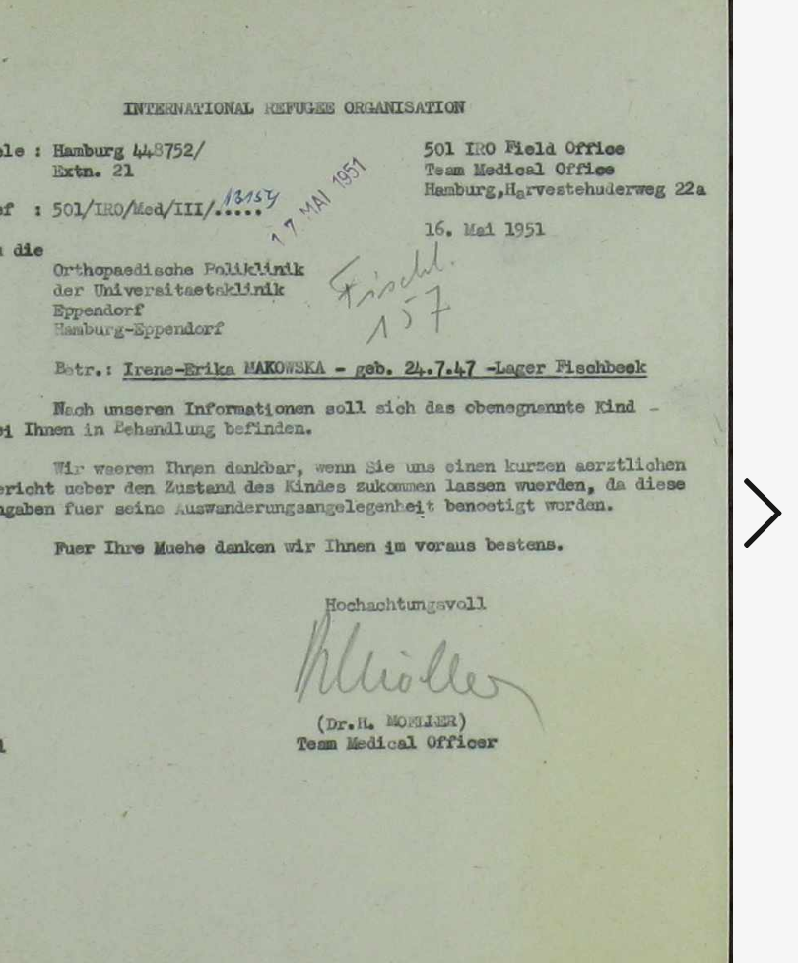
click at [657, 407] on icon at bounding box center [669, 430] width 24 height 47
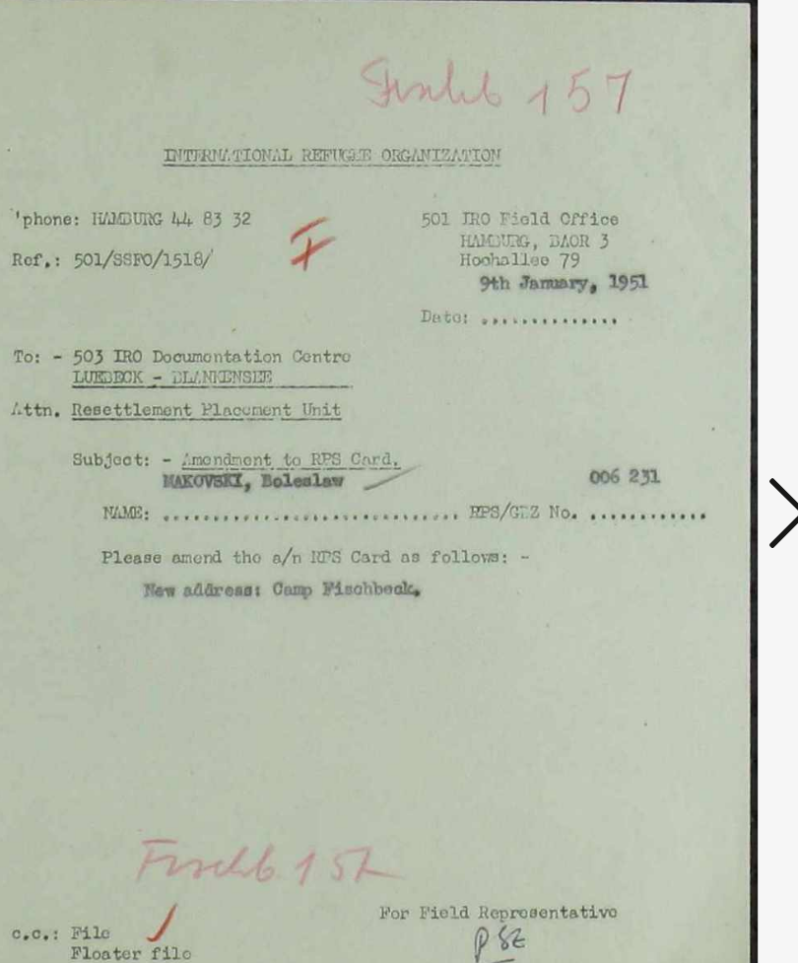
click at [657, 407] on icon at bounding box center [669, 430] width 24 height 47
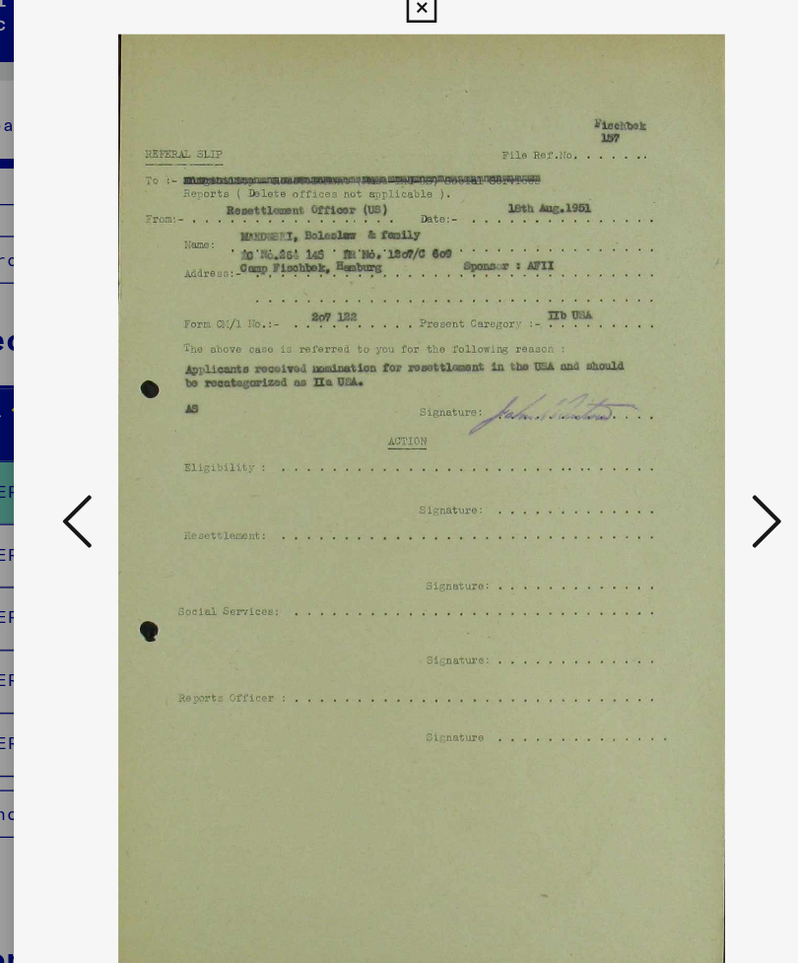
click at [657, 407] on icon at bounding box center [669, 430] width 24 height 47
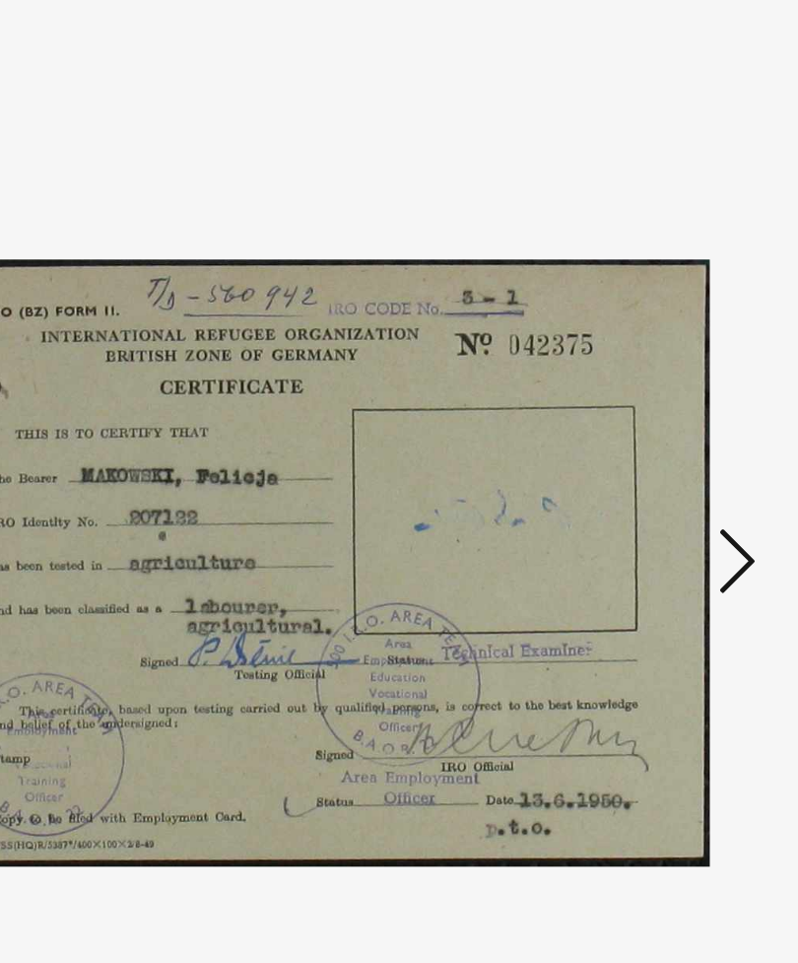
click at [657, 407] on icon at bounding box center [669, 430] width 24 height 47
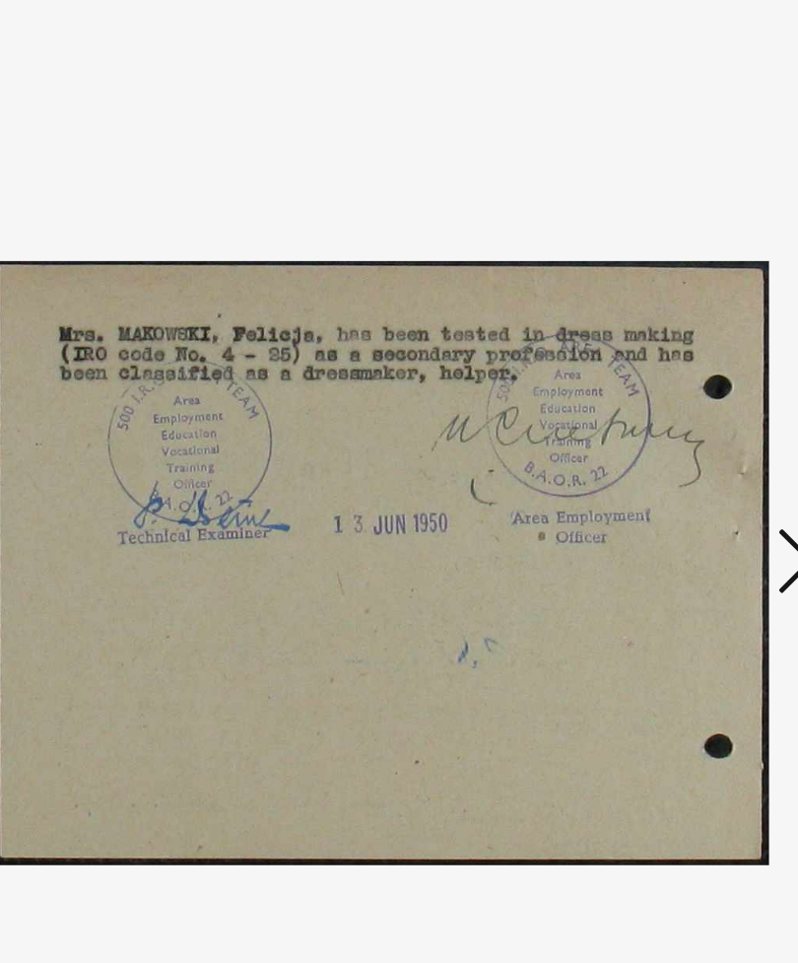
click at [657, 407] on icon at bounding box center [669, 430] width 24 height 47
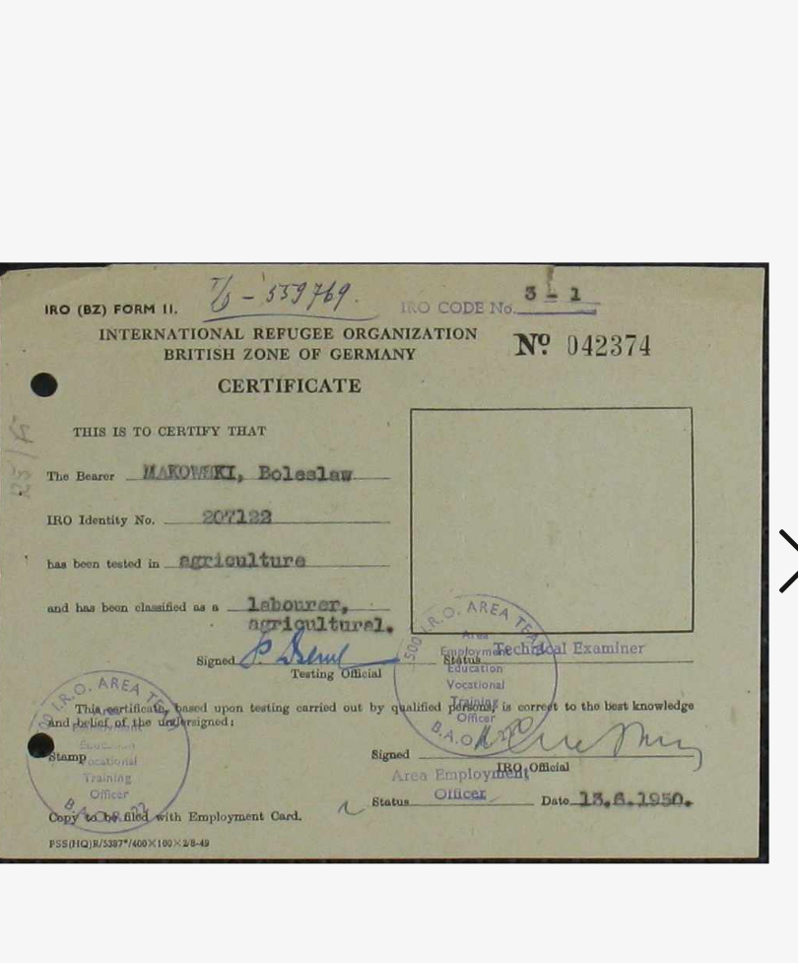
click at [657, 407] on icon at bounding box center [669, 430] width 24 height 47
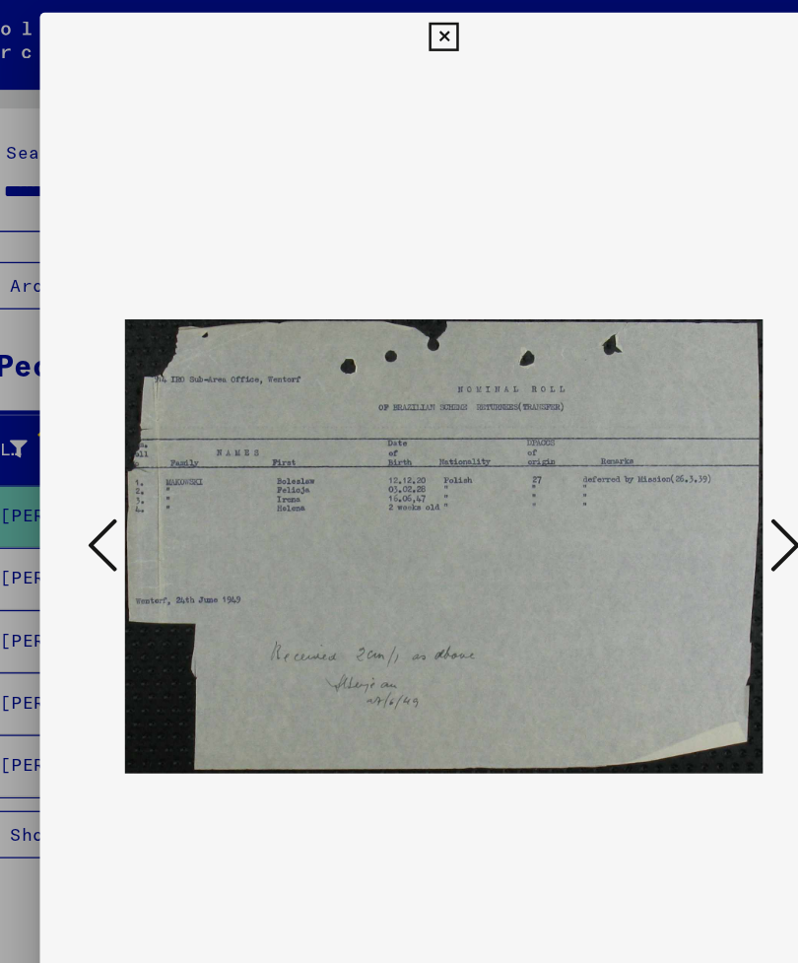
click at [657, 432] on icon at bounding box center [669, 430] width 24 height 47
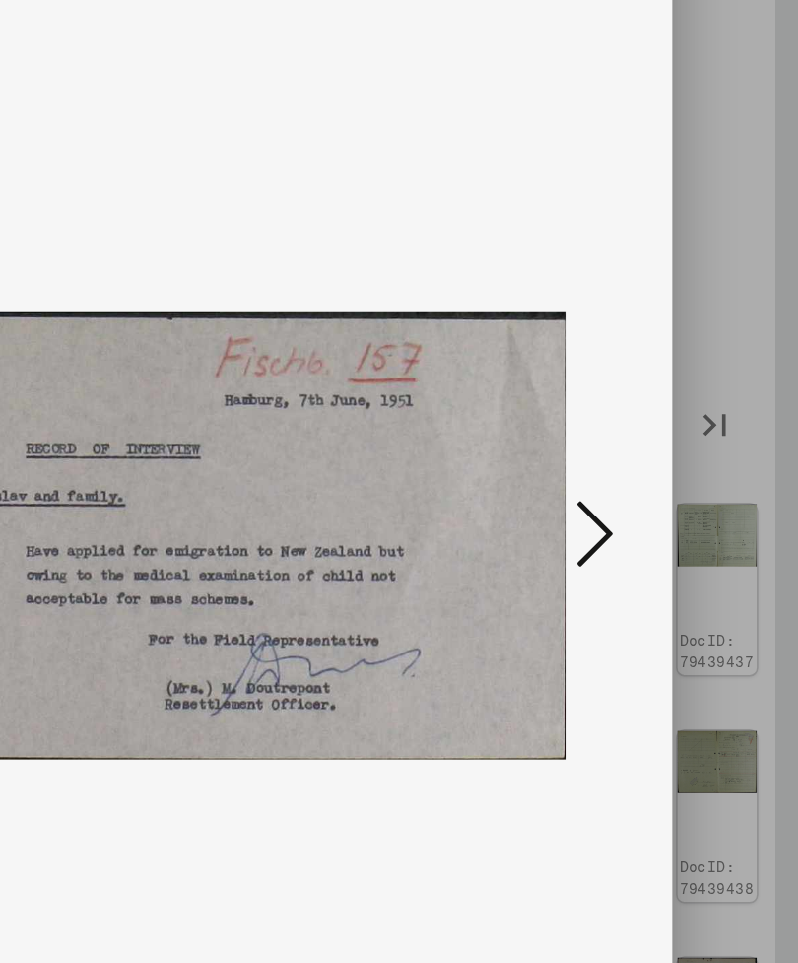
click at [657, 407] on icon at bounding box center [669, 430] width 24 height 47
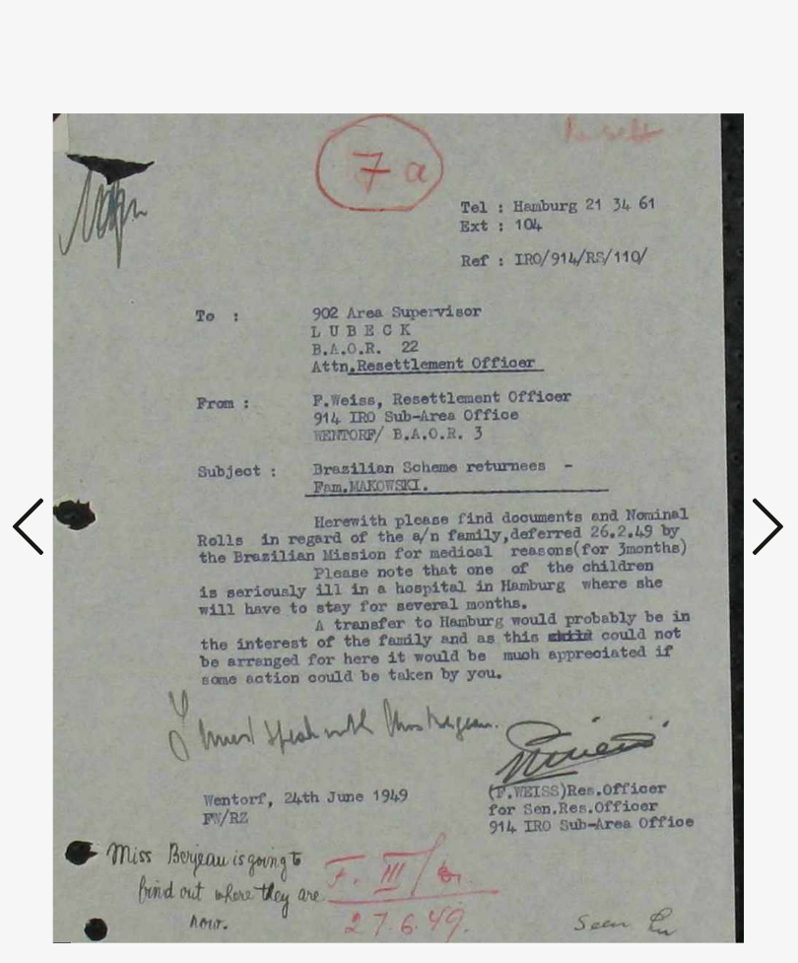
click at [657, 407] on icon at bounding box center [669, 430] width 24 height 47
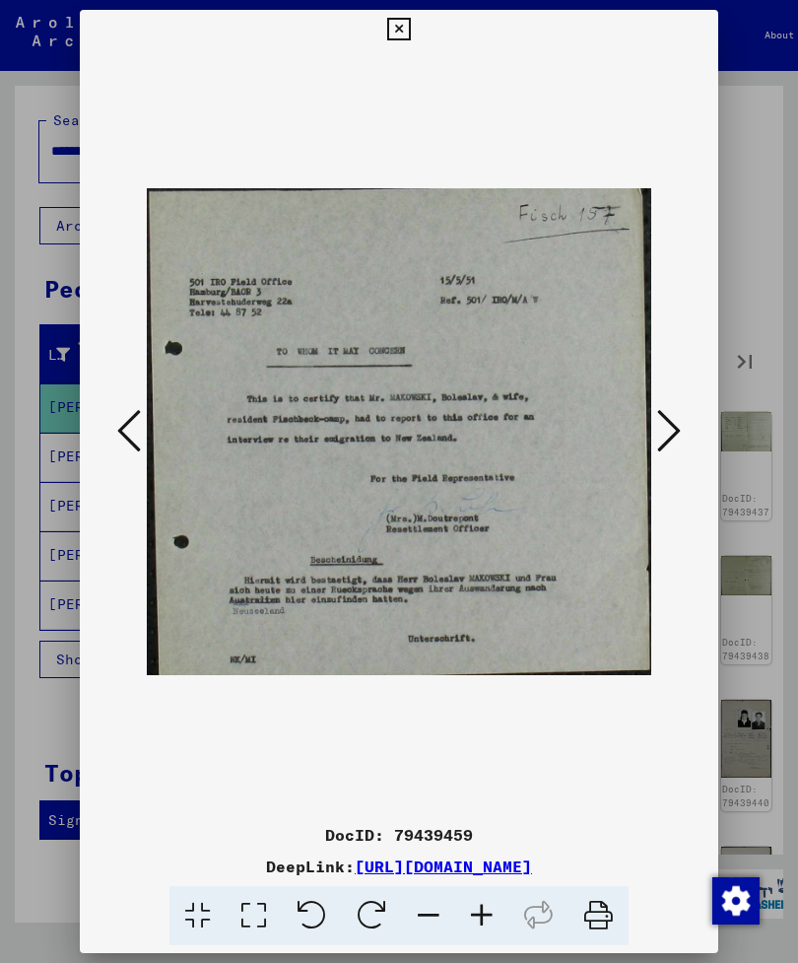
click at [680, 417] on icon at bounding box center [669, 430] width 24 height 47
